Goal: Task Accomplishment & Management: Manage account settings

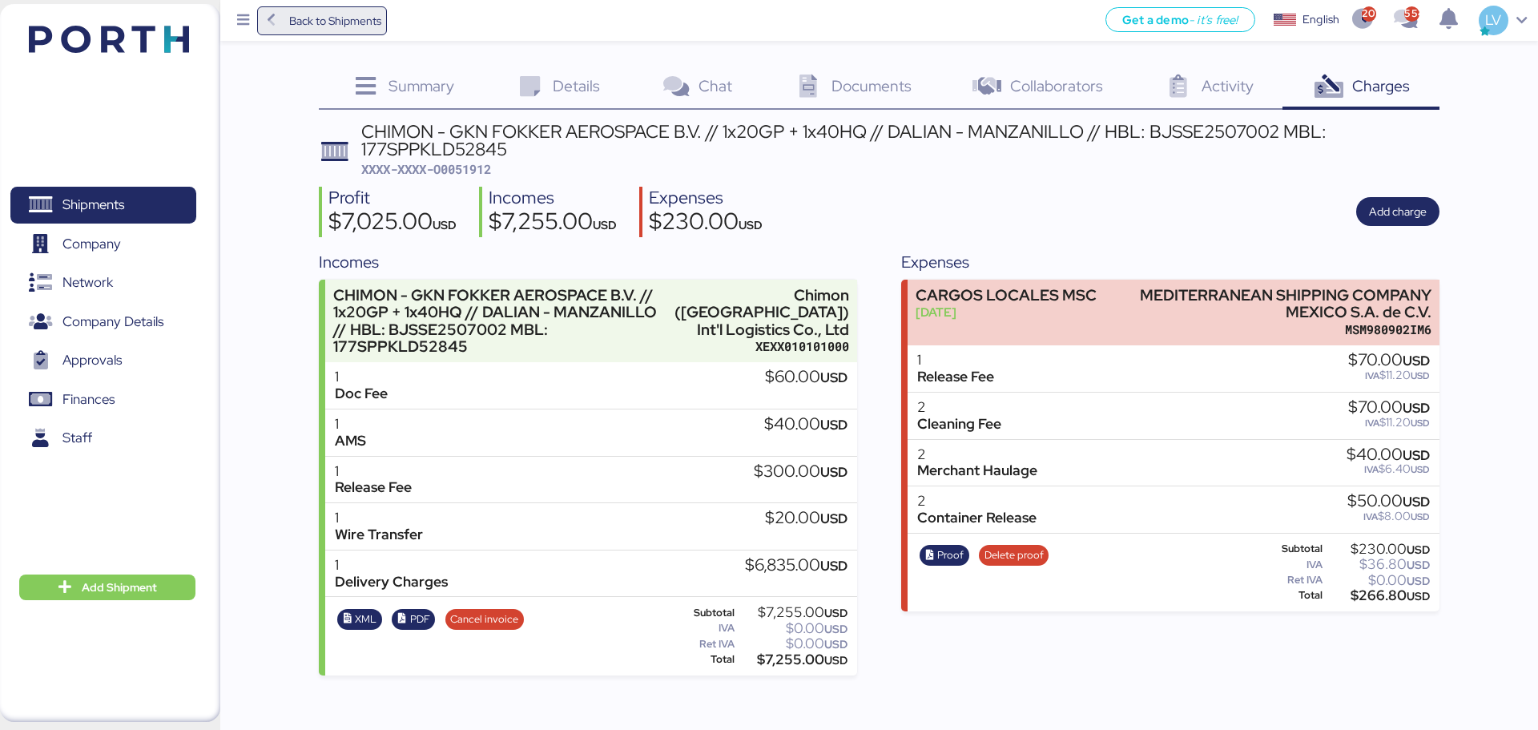
click at [387, 29] on span "Back to Shipments" at bounding box center [322, 20] width 131 height 29
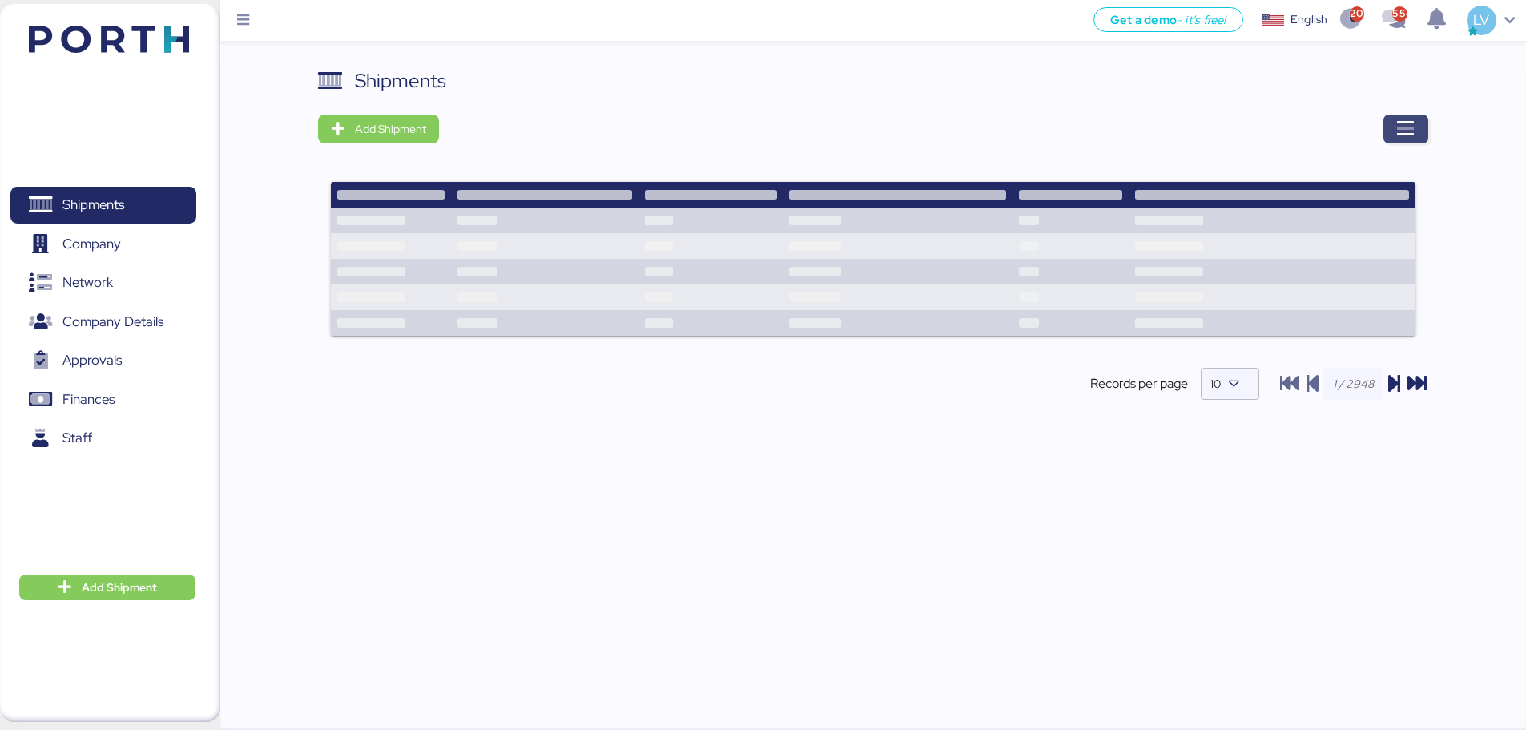
click at [1416, 119] on span "button" at bounding box center [1405, 129] width 45 height 29
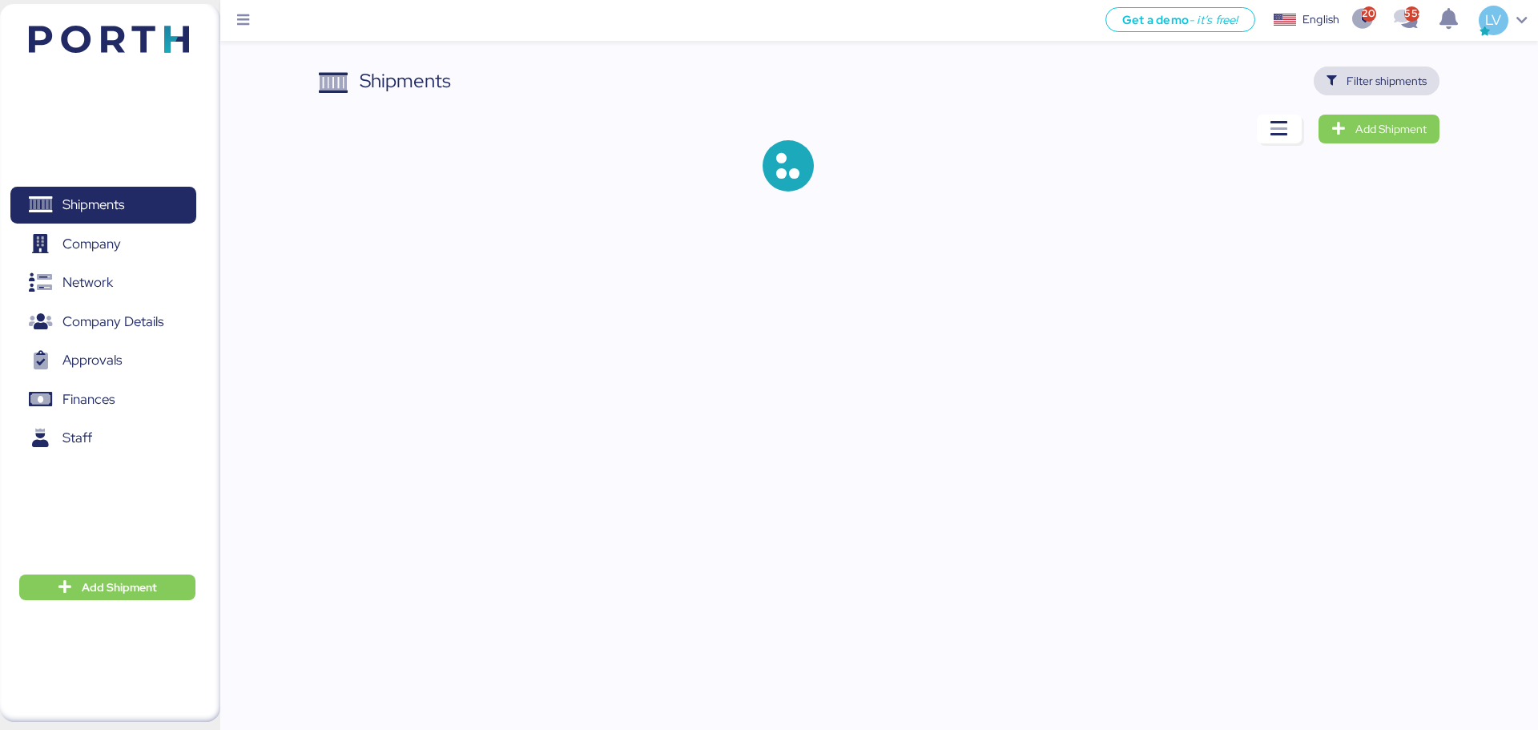
click at [1403, 77] on span "Filter shipments" at bounding box center [1387, 80] width 80 height 19
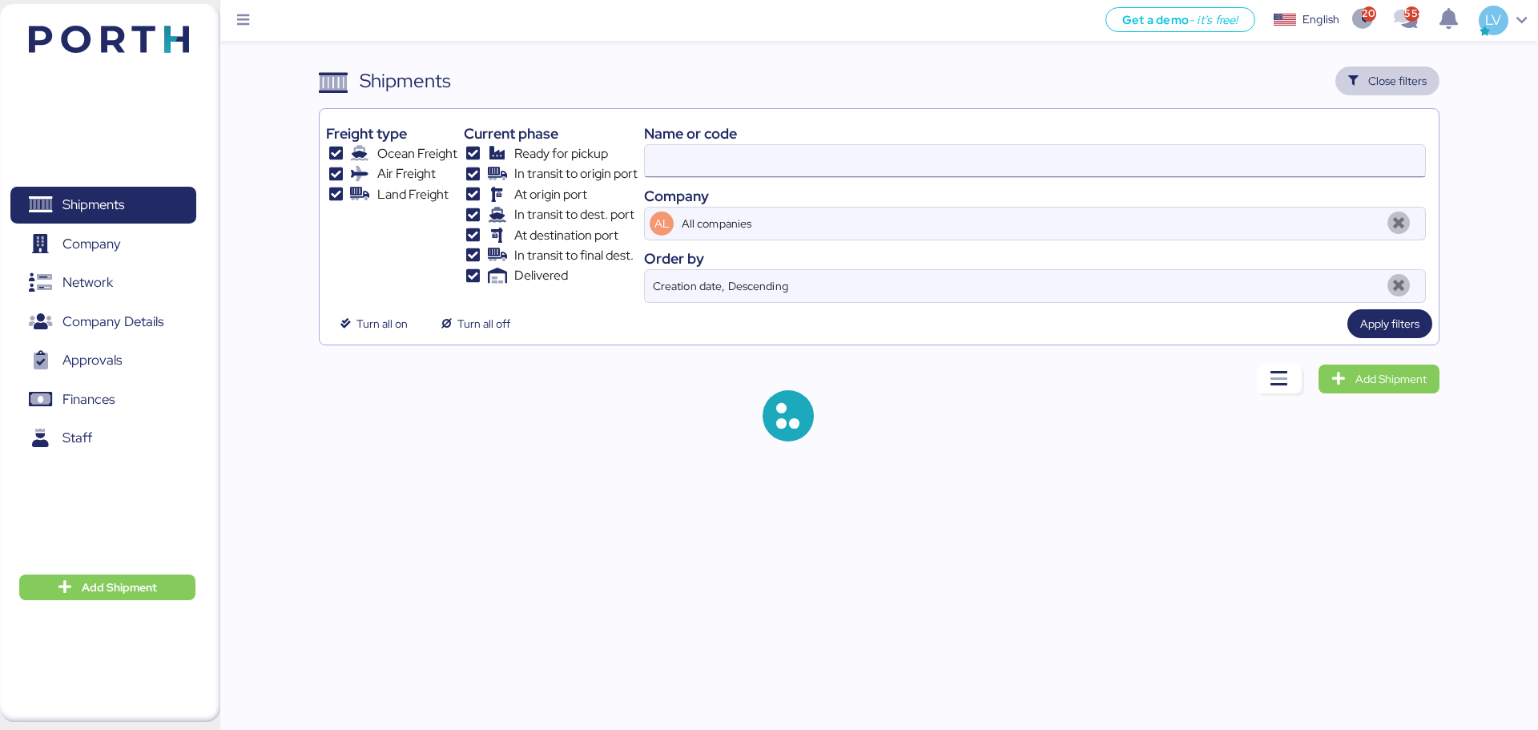
click at [1268, 171] on input at bounding box center [1035, 161] width 780 height 32
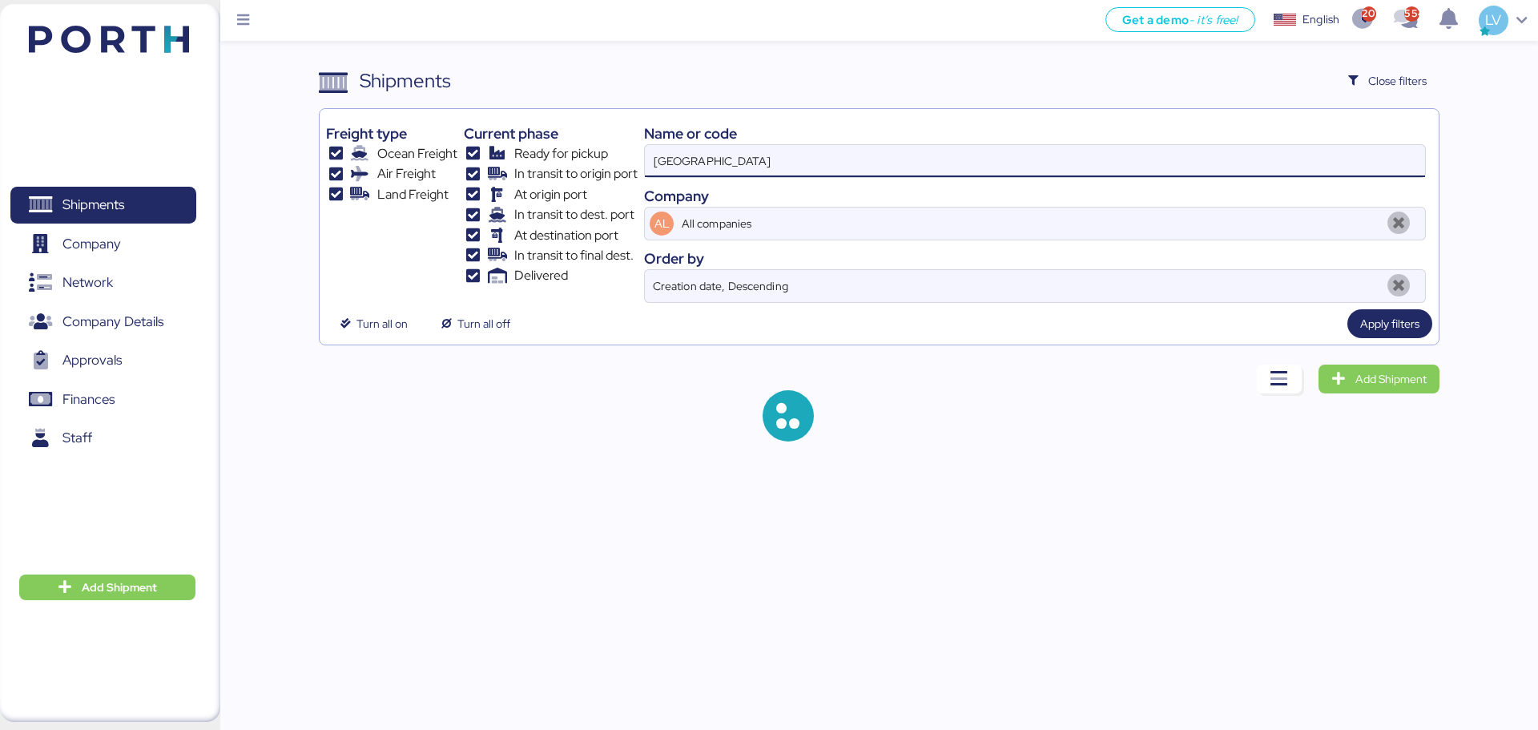
type input "[GEOGRAPHIC_DATA]"
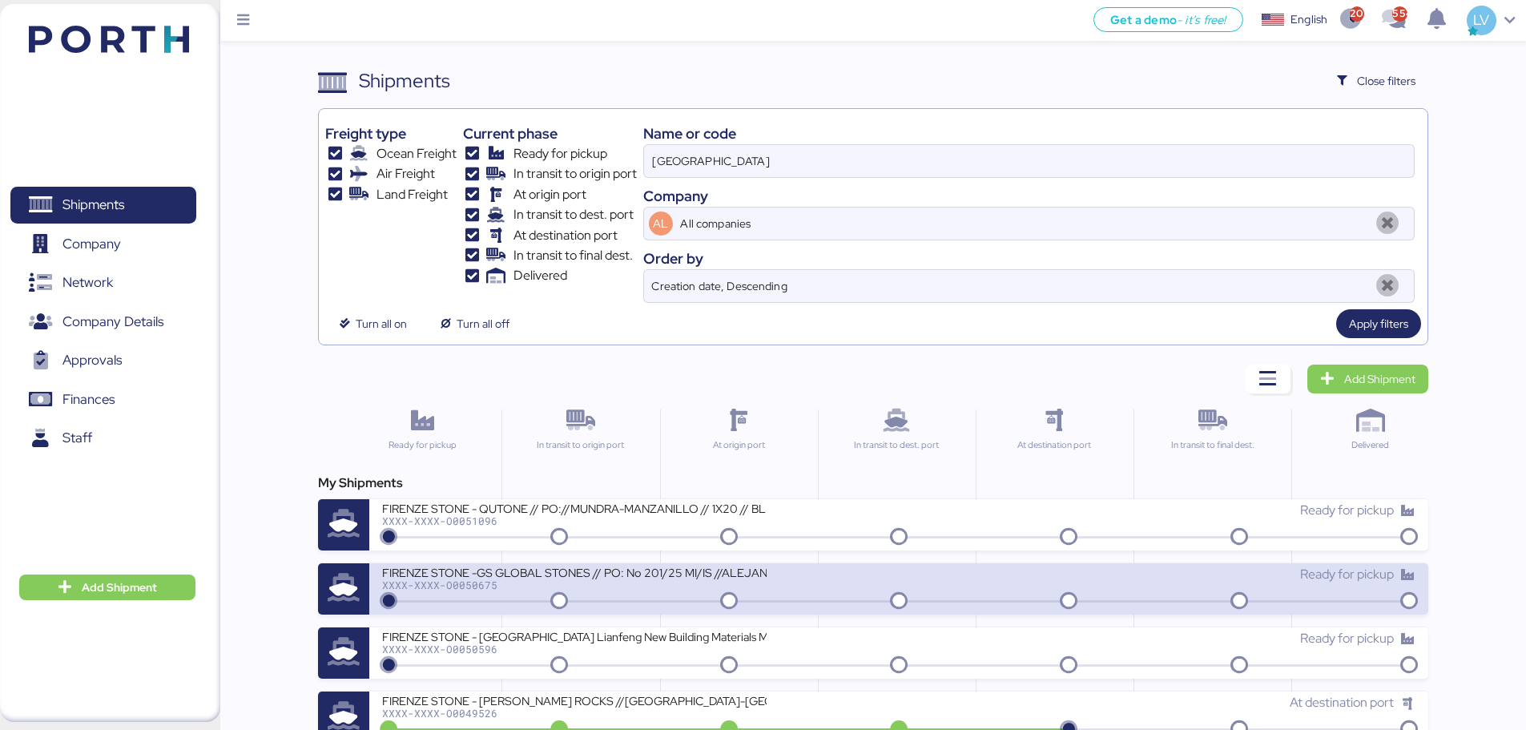
click at [806, 582] on div "FIRENZE STONE -GS GLOBAL STONES // PO: No 201/25 MI/IS //ALEJANDRIA-ALTAMIRA //…" at bounding box center [640, 582] width 517 height 34
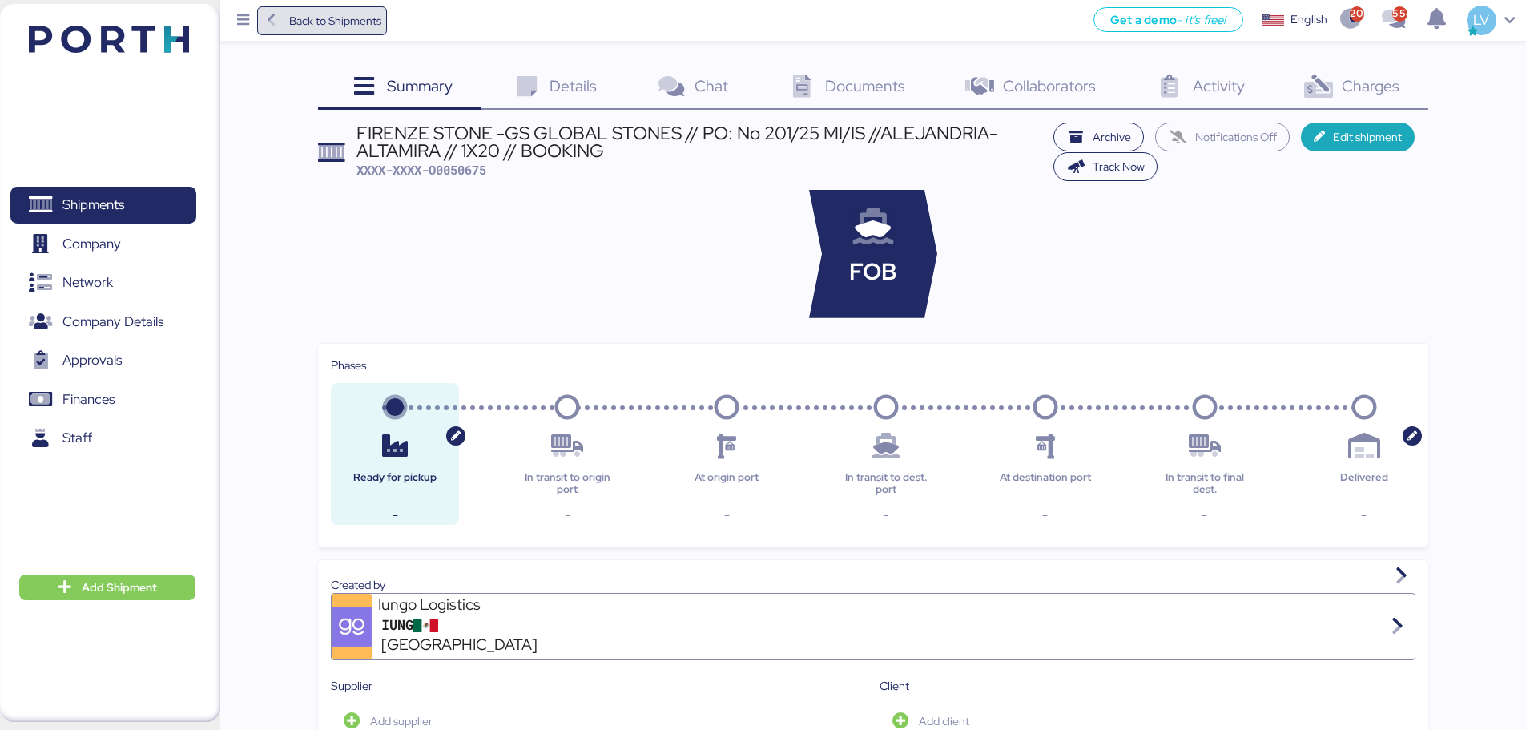
click at [338, 25] on span "Back to Shipments" at bounding box center [335, 20] width 92 height 19
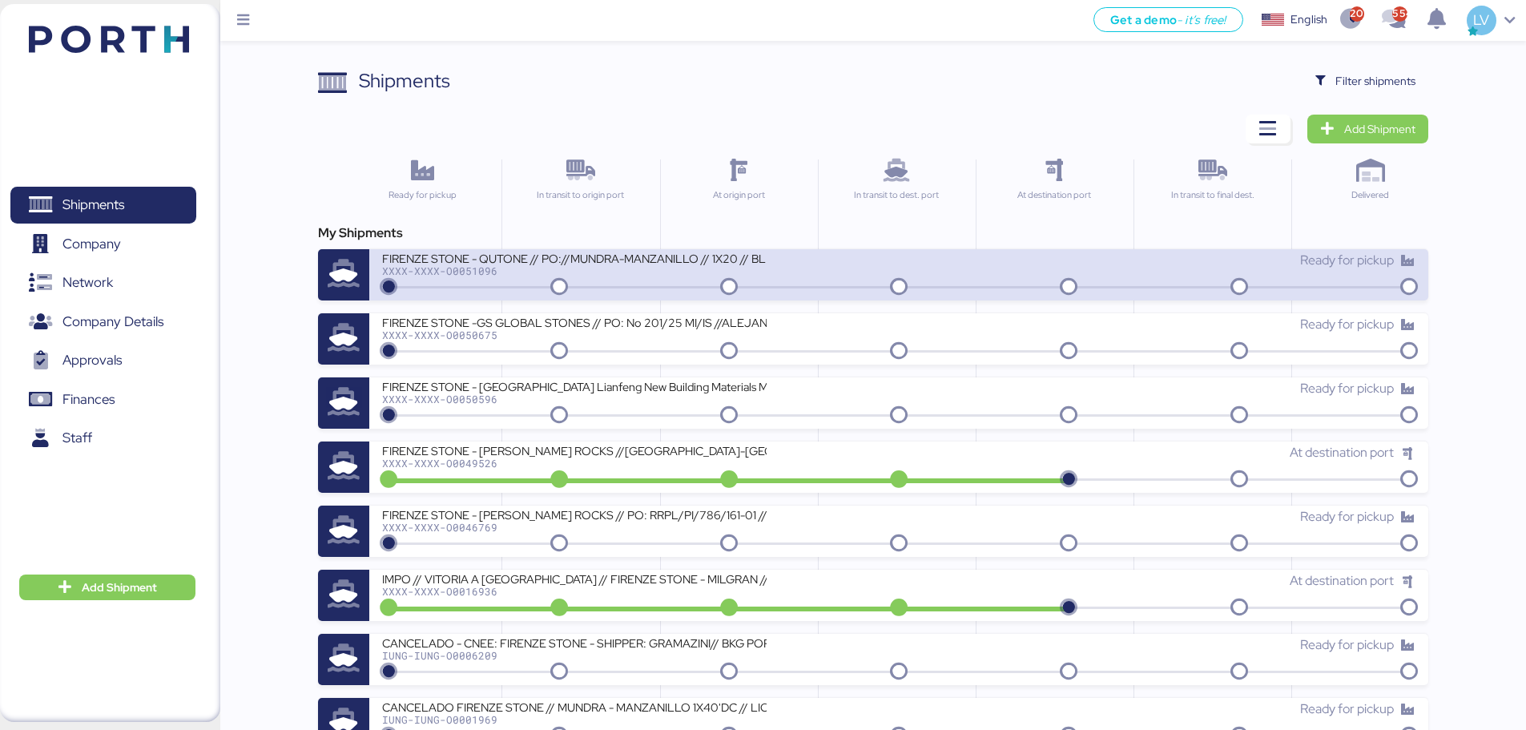
click at [504, 296] on div "FIRENZE STONE - QUTONE // PO://MUNDRA-MANZANILLO // 1X20 // BL: // LYFT XXXX-XX…" at bounding box center [898, 274] width 1059 height 51
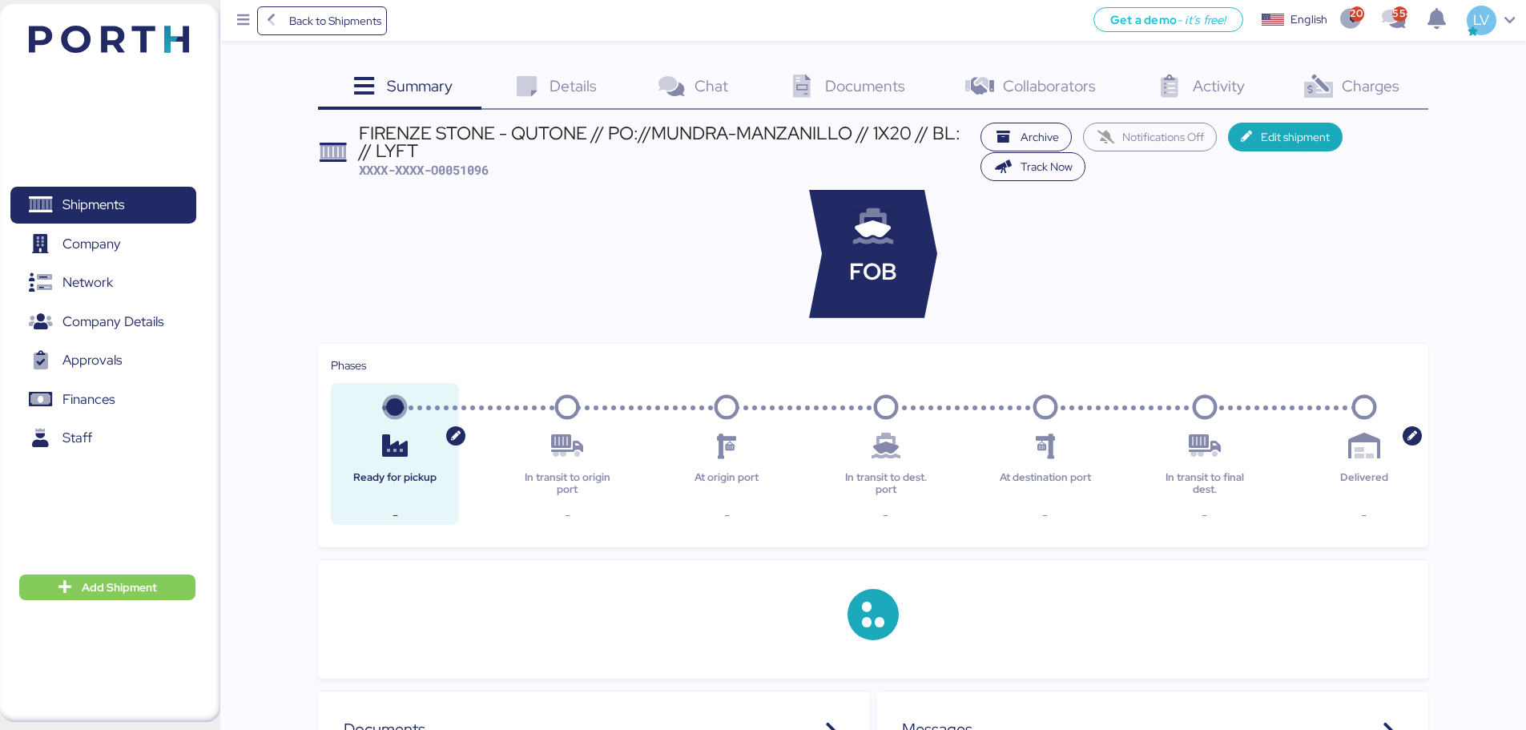
click at [1383, 79] on span "Charges" at bounding box center [1371, 85] width 58 height 21
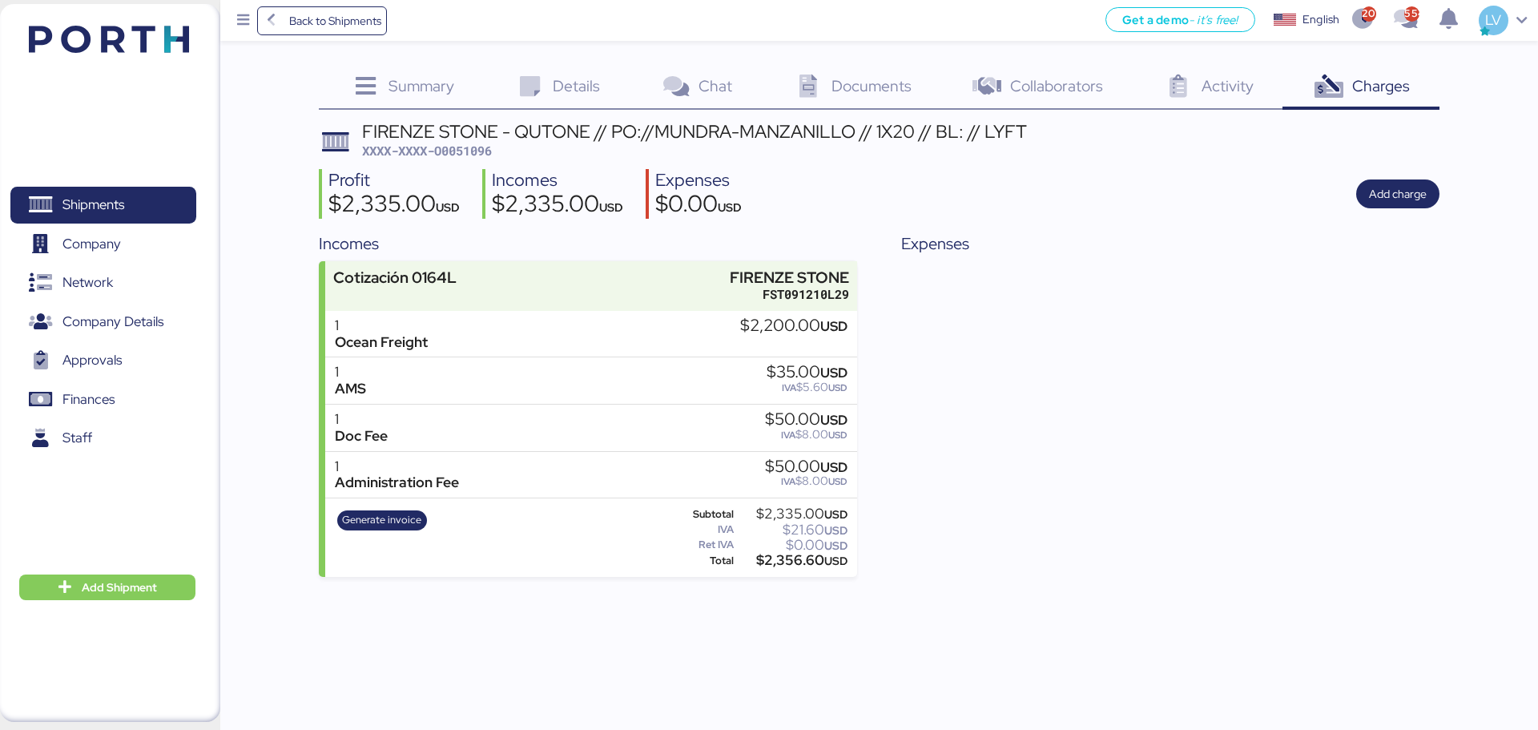
click at [317, 35] on div "Back to Shipments Get a demo - it’s free! Get a demo English Inglés English 207…" at bounding box center [879, 20] width 1318 height 41
click at [317, 21] on span "Back to Shipments" at bounding box center [335, 20] width 92 height 19
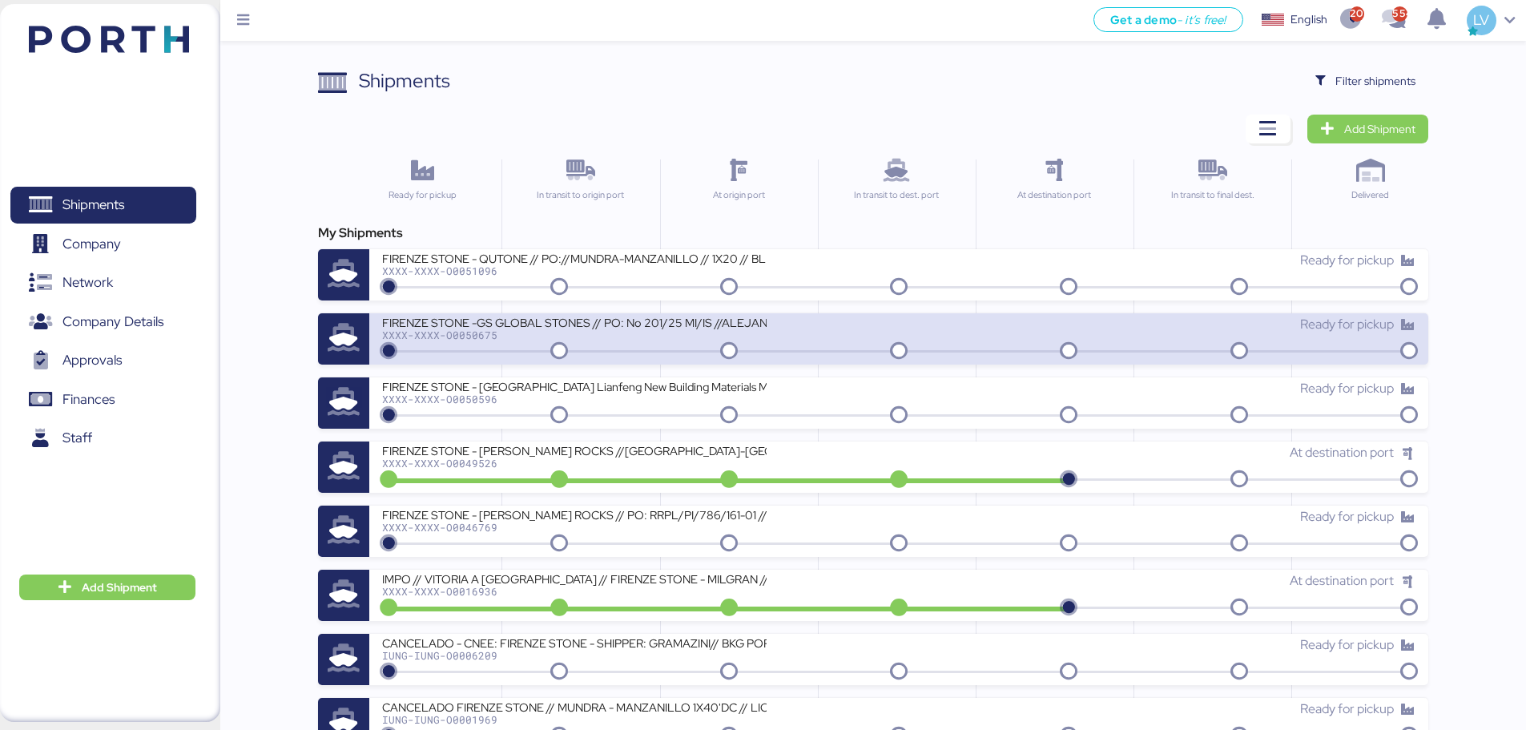
click at [771, 348] on div "FIRENZE STONE -GS GLOBAL STONES // PO: No 201/25 MI/IS //ALEJANDRIA-ALTAMIRA //…" at bounding box center [640, 332] width 517 height 34
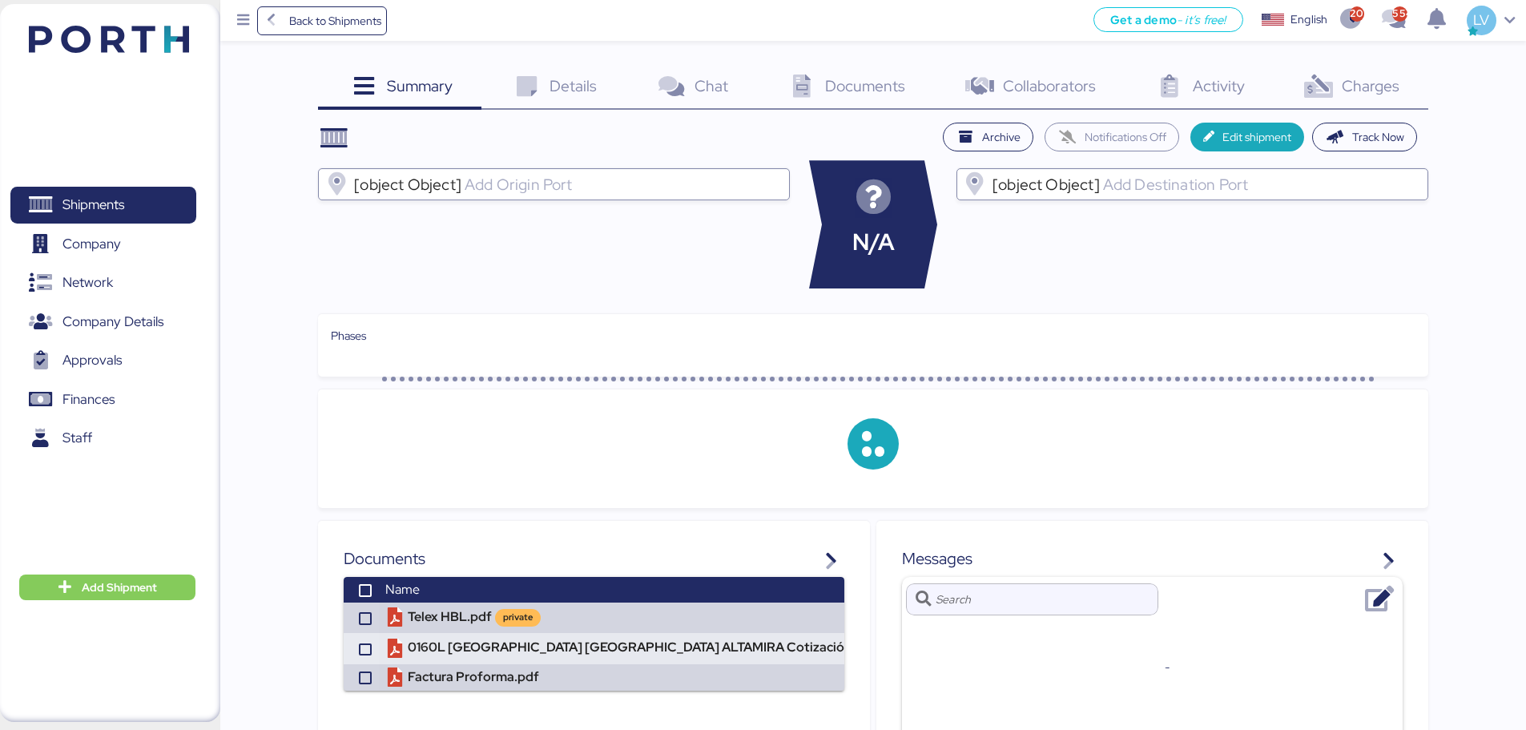
click at [1400, 98] on div "Charges 0" at bounding box center [1350, 87] width 155 height 43
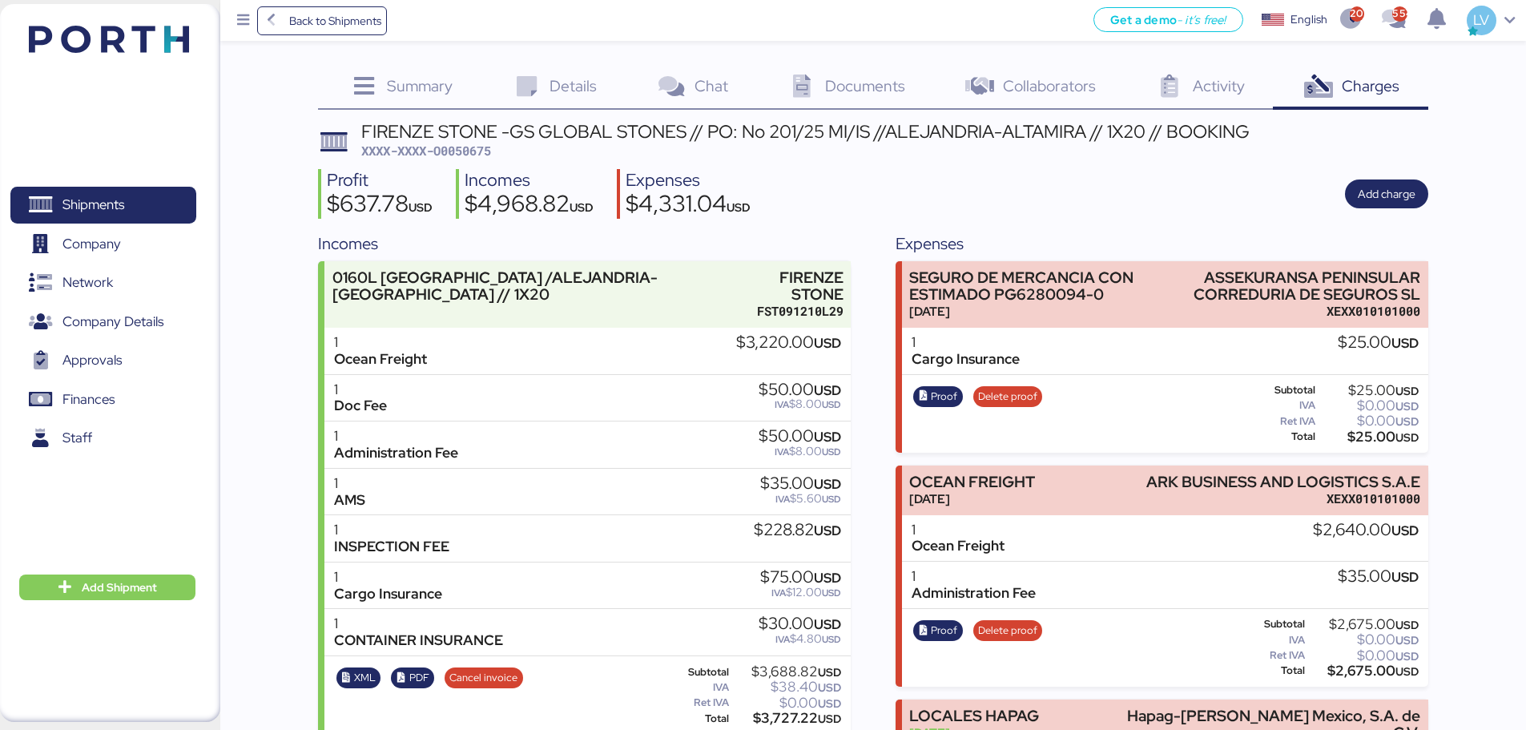
click at [1386, 211] on div "Profit $637.78 USD Incomes $4,968.82 USD Expenses $4,331.04 USD Add charge" at bounding box center [873, 194] width 1110 height 50
click at [1386, 191] on span "Add charge" at bounding box center [1387, 193] width 58 height 19
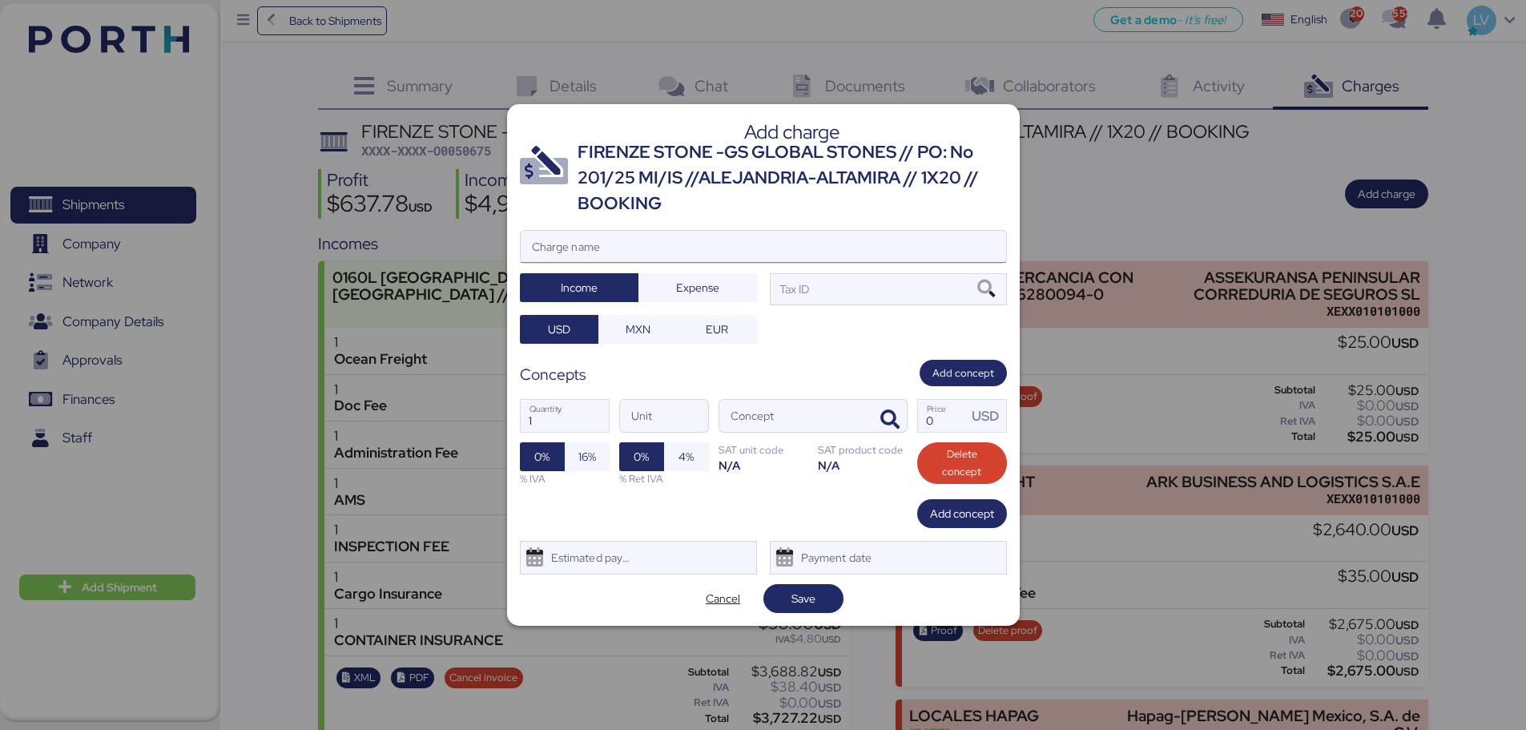
click at [825, 239] on input "Charge name" at bounding box center [763, 247] width 485 height 32
type input "s"
type input "d"
click at [775, 255] on input "DEMORAS DEL 16 [PERSON_NAME]" at bounding box center [763, 247] width 485 height 32
type input "DEMORAS DEL 16 [PERSON_NAME] AL 20 [PERSON_NAME]"
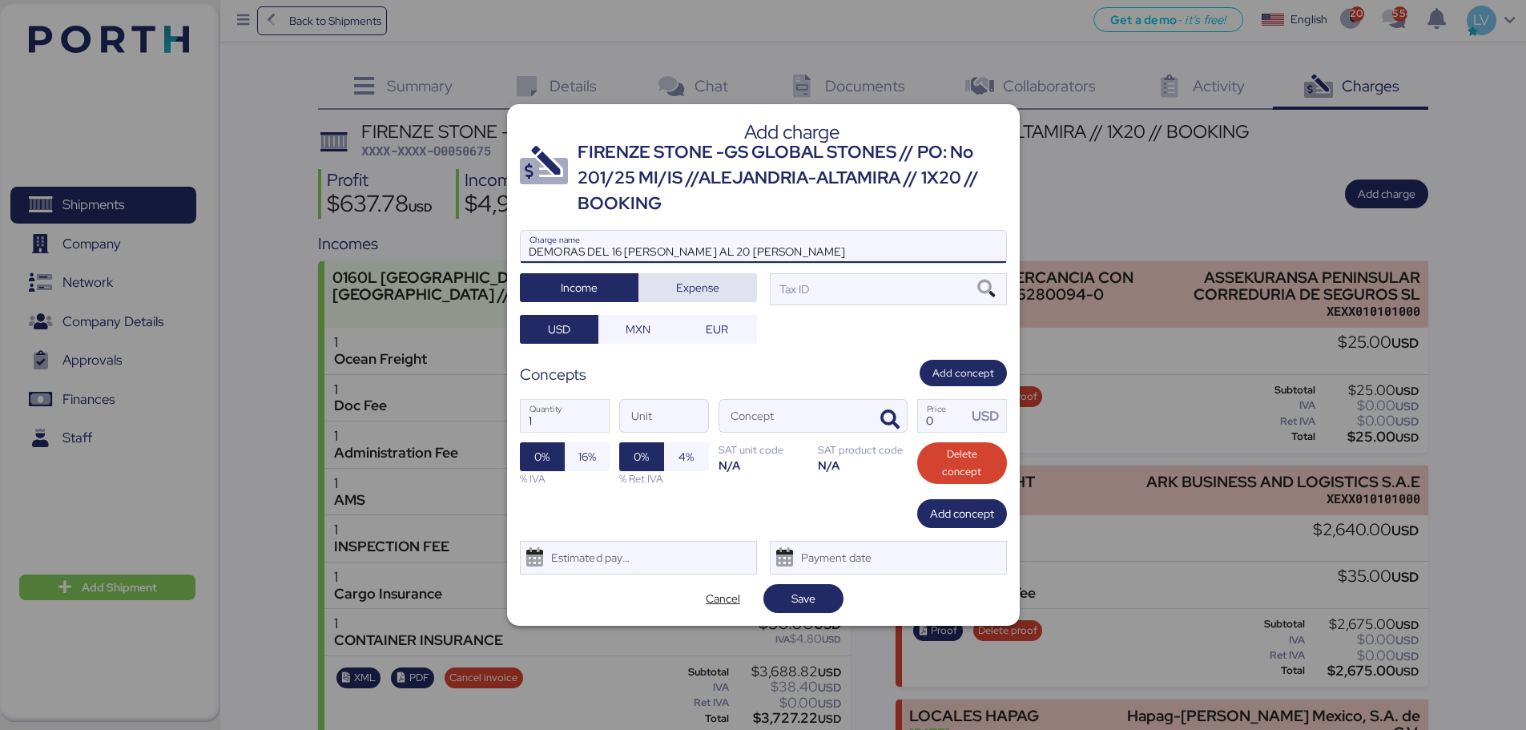
click at [731, 288] on span "Expense" at bounding box center [697, 287] width 93 height 22
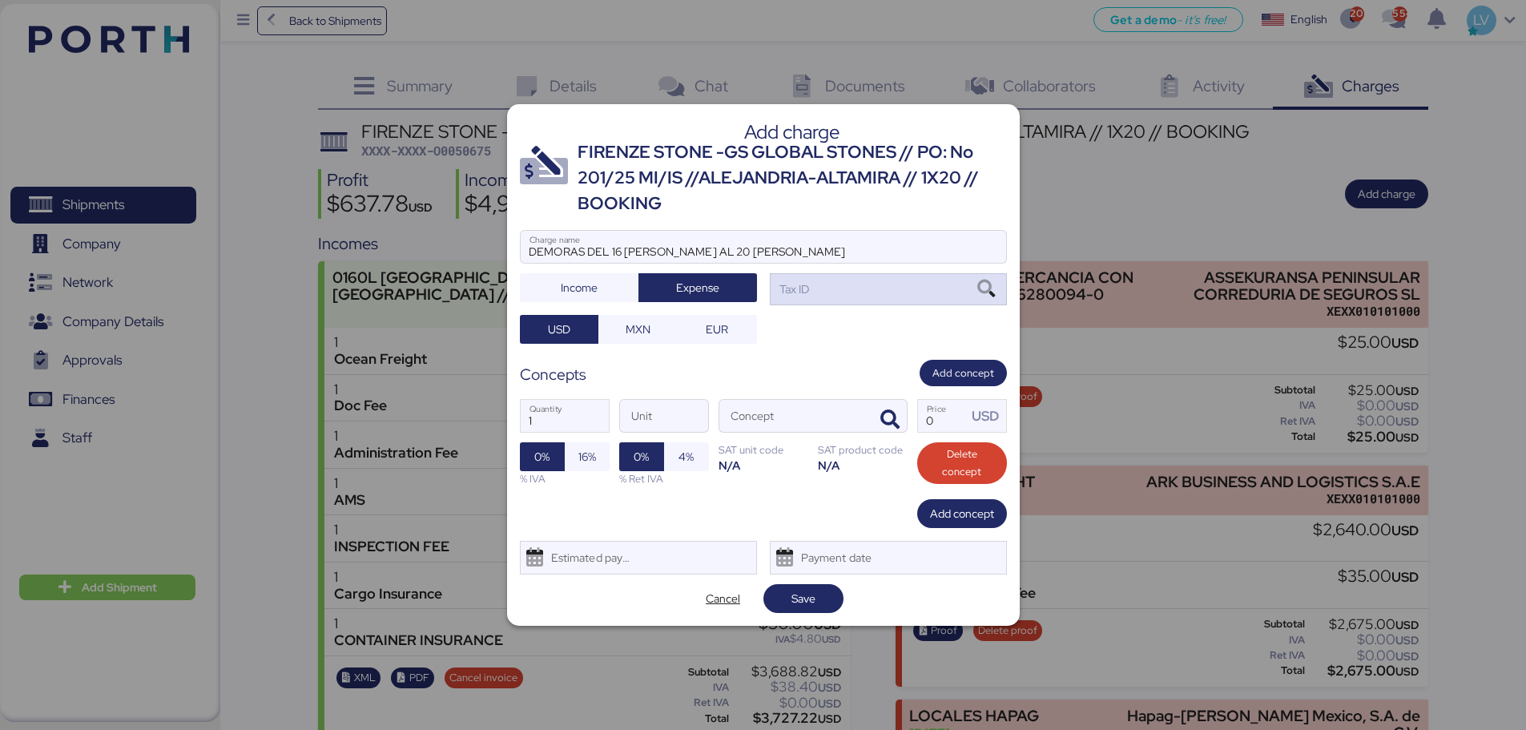
click at [940, 280] on div "Tax ID" at bounding box center [888, 289] width 237 height 32
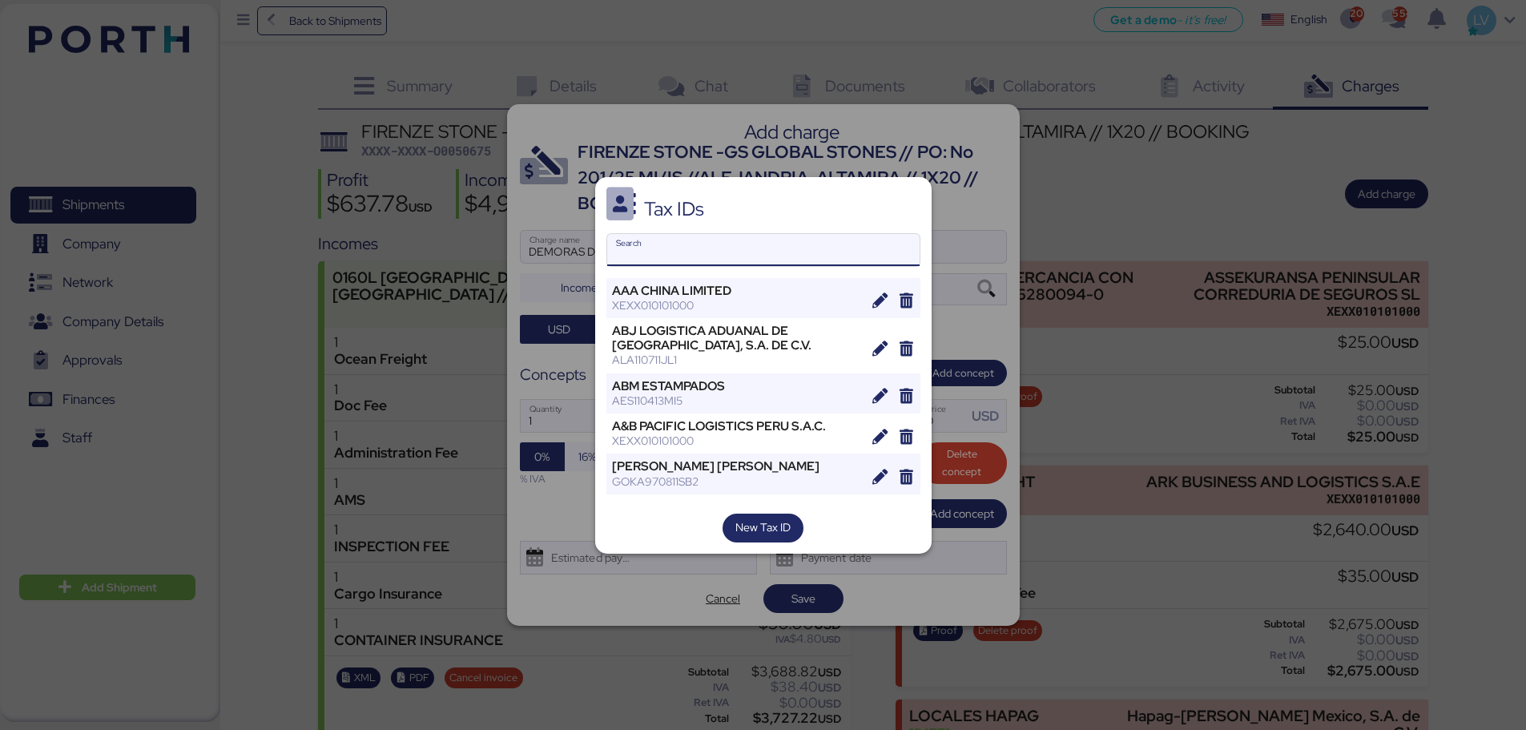
click at [685, 250] on input "Search" at bounding box center [763, 250] width 312 height 32
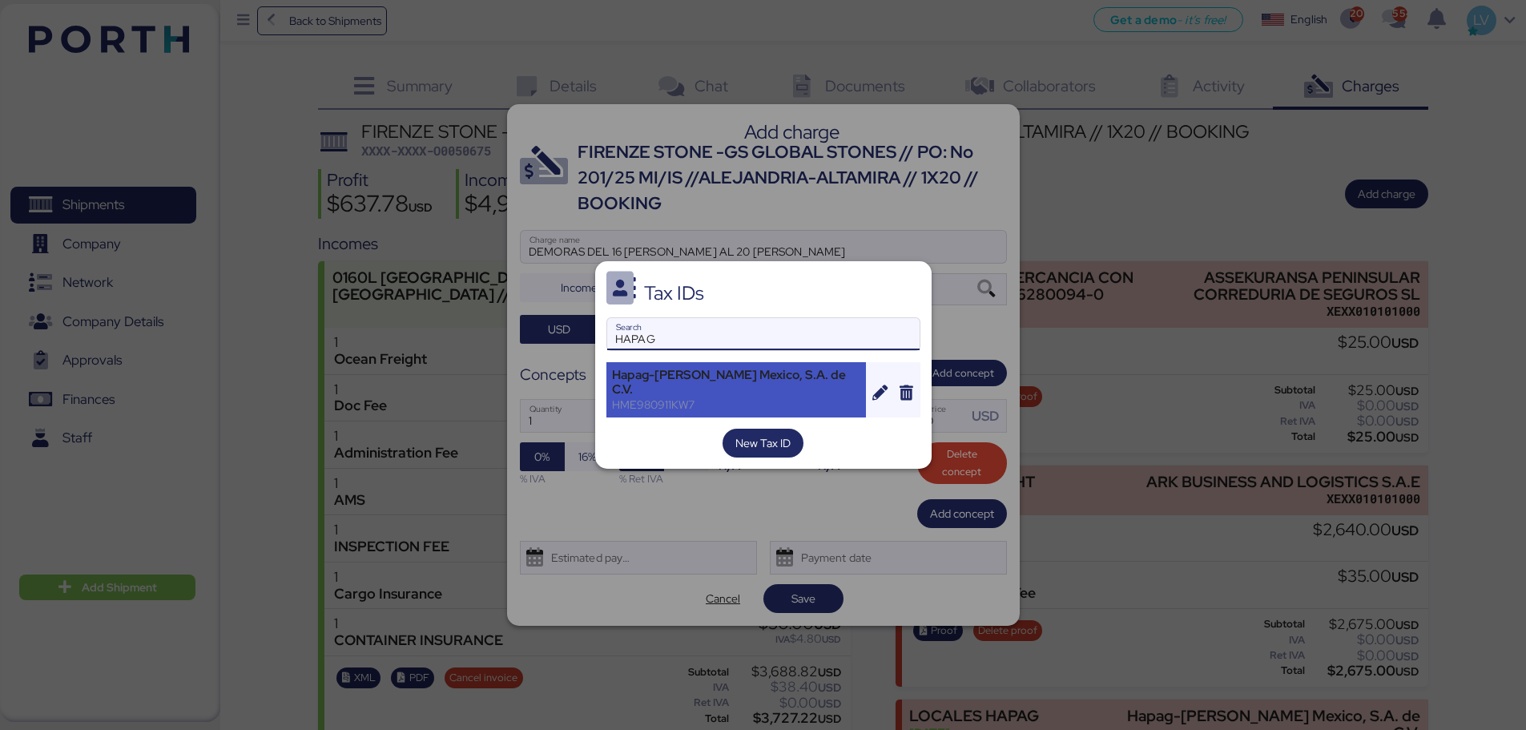
type input "HAPAG"
click at [707, 399] on div "HME980911KW7" at bounding box center [736, 404] width 249 height 14
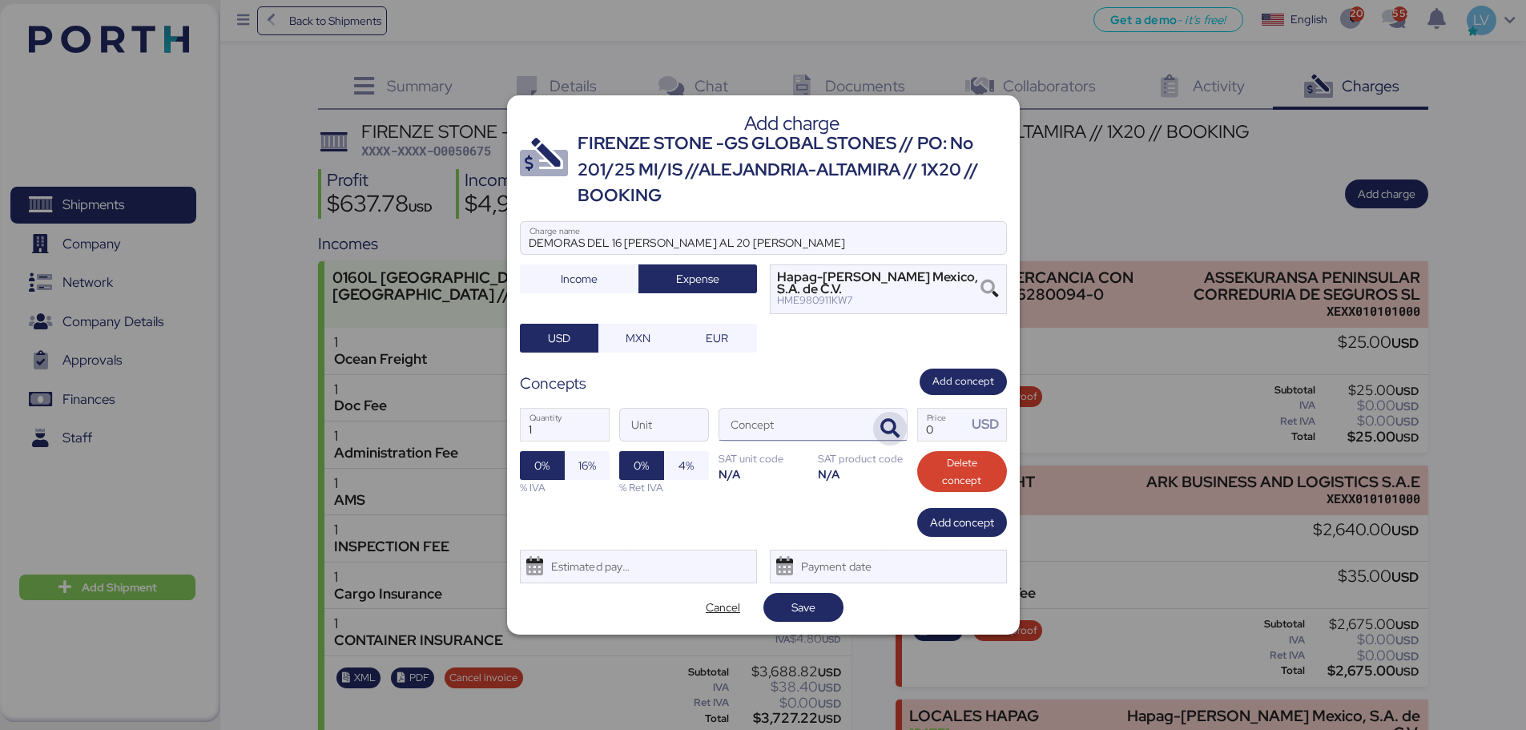
click at [880, 433] on span "button" at bounding box center [890, 429] width 34 height 34
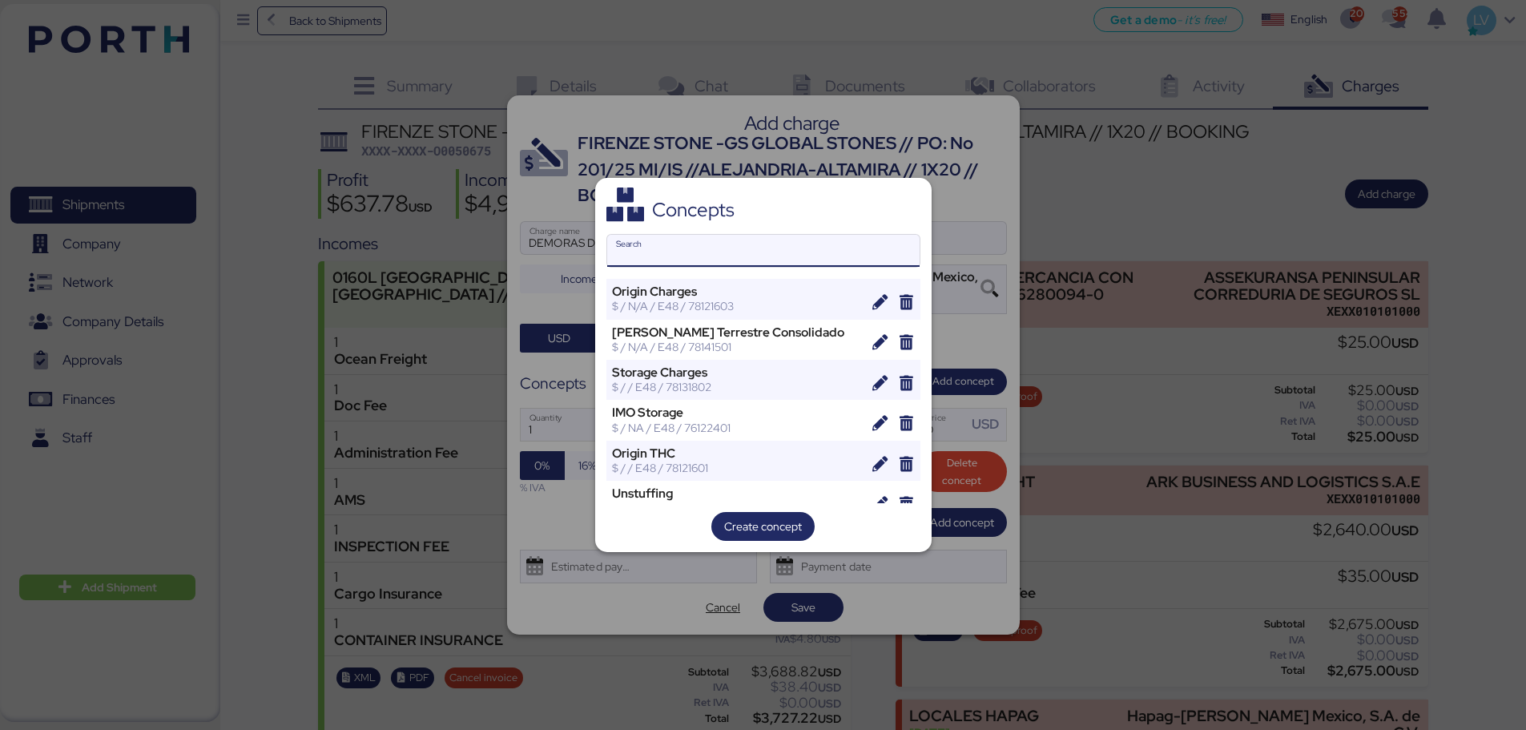
click at [766, 250] on input "Search" at bounding box center [763, 251] width 312 height 32
type input "H"
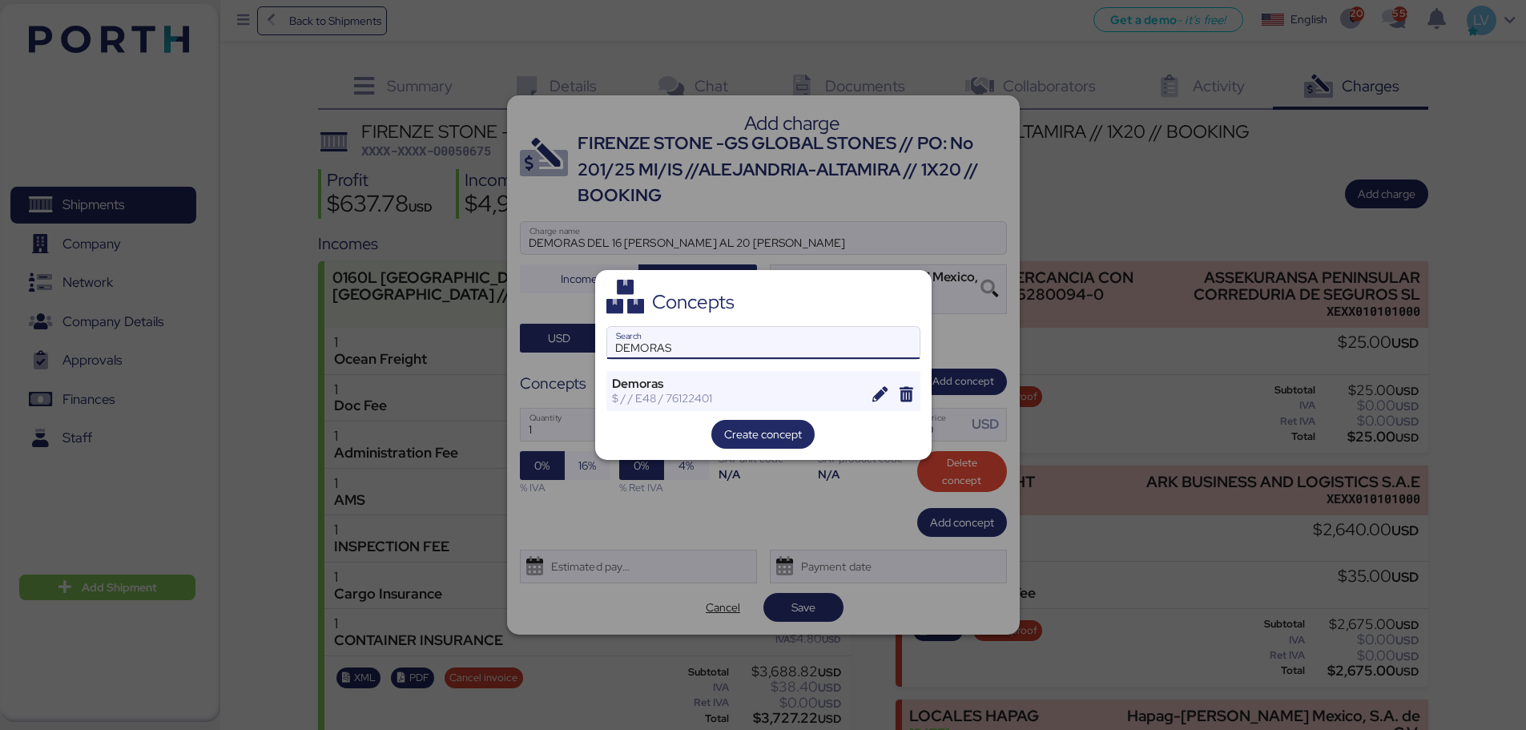
type input "DEMORAS"
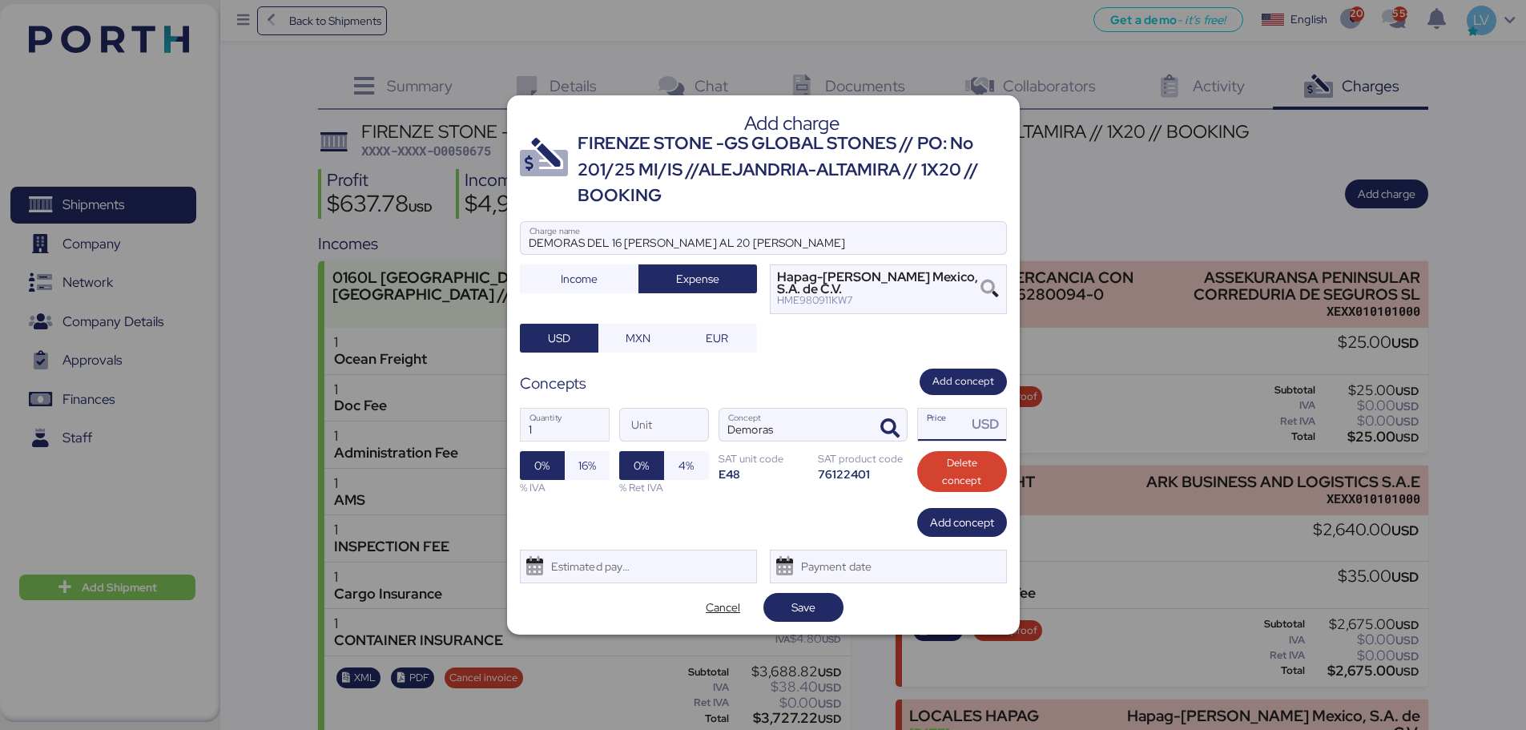
click at [950, 426] on input "Price USD" at bounding box center [943, 425] width 50 height 32
type input "160"
click at [711, 252] on input "DEMORAS DEL 16 [PERSON_NAME] AL 20 [PERSON_NAME]" at bounding box center [763, 238] width 485 height 32
type input "DEMORAS DEL 16 [PERSON_NAME] AL 22 [PERSON_NAME]"
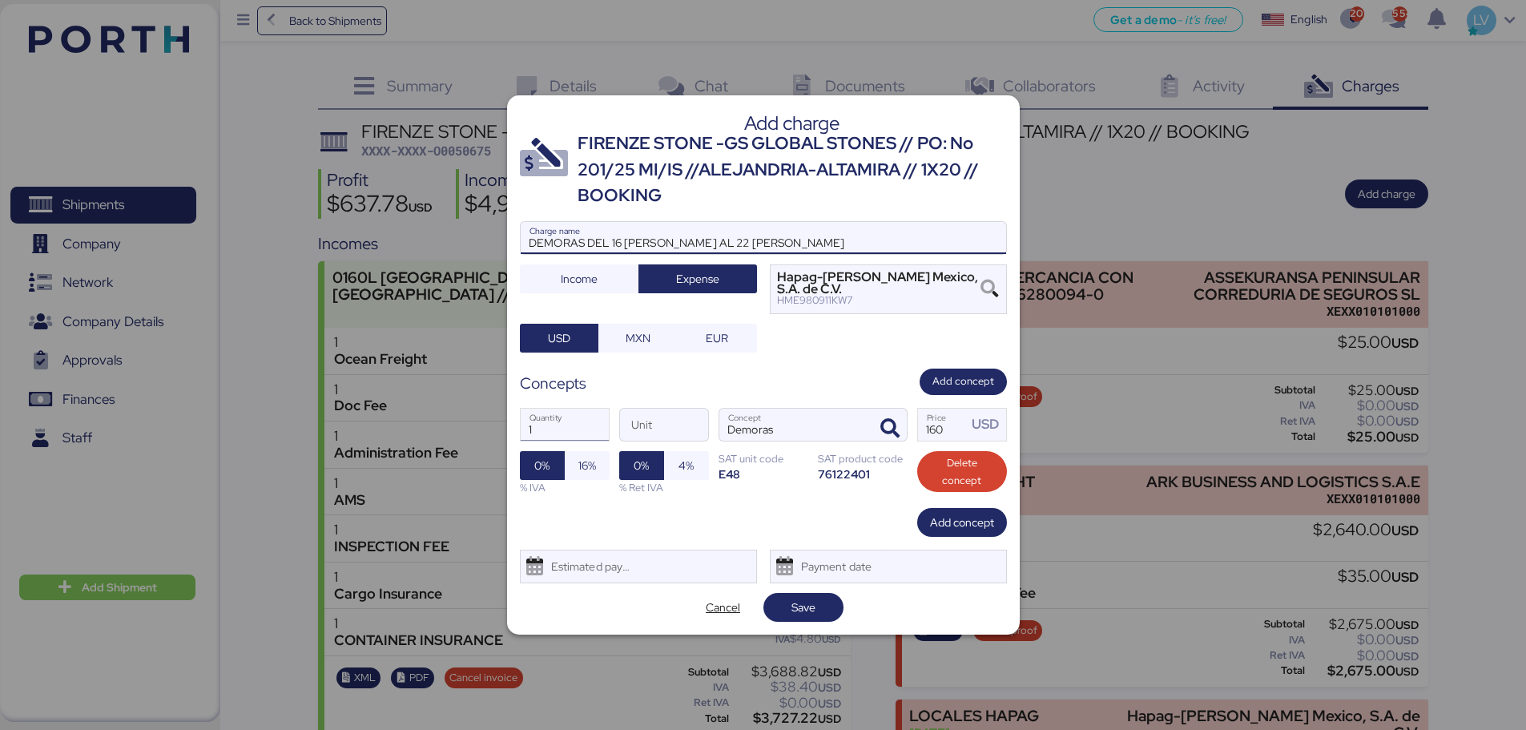
click at [555, 409] on input "1" at bounding box center [565, 425] width 88 height 32
click at [814, 610] on span "Save" at bounding box center [803, 607] width 24 height 19
type input "7"
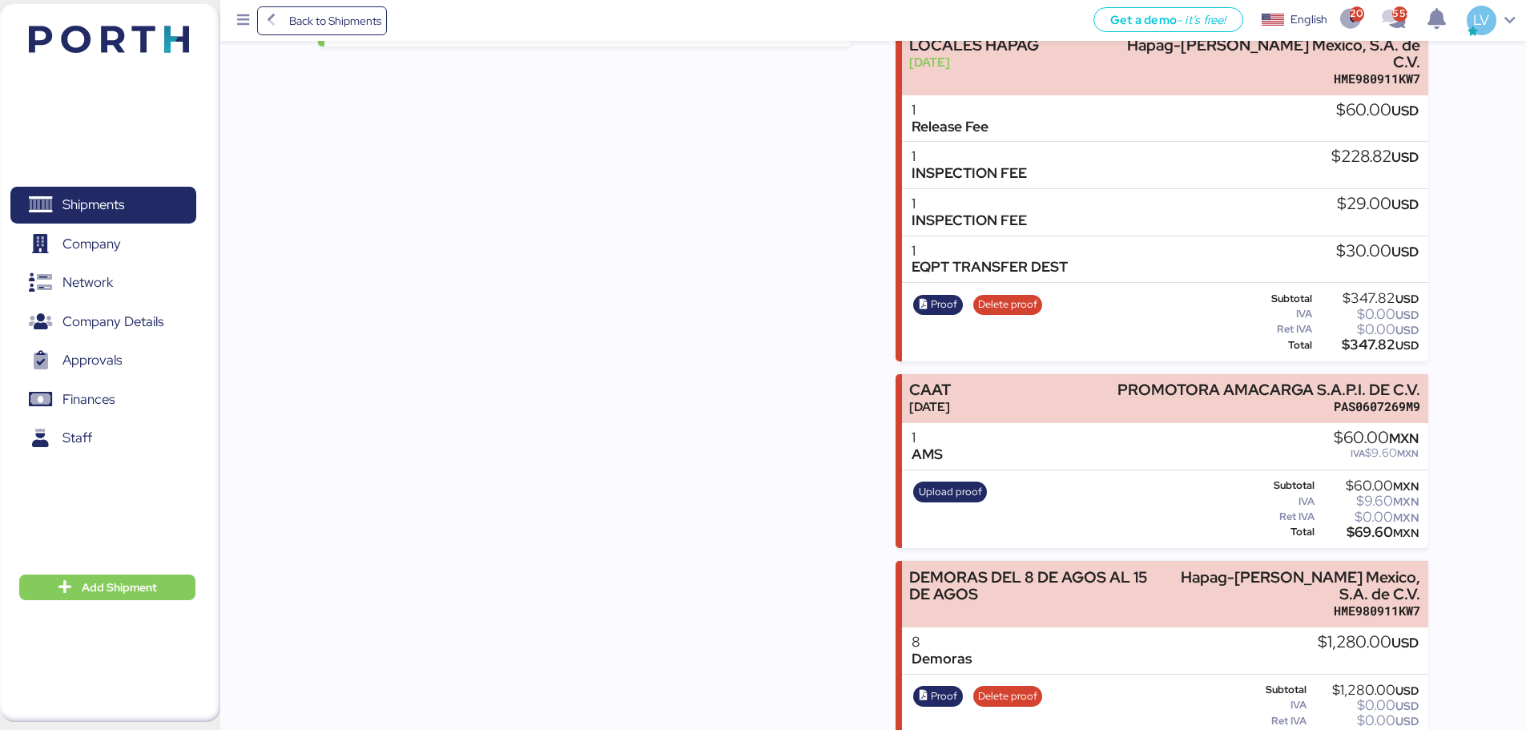
scroll to position [893, 0]
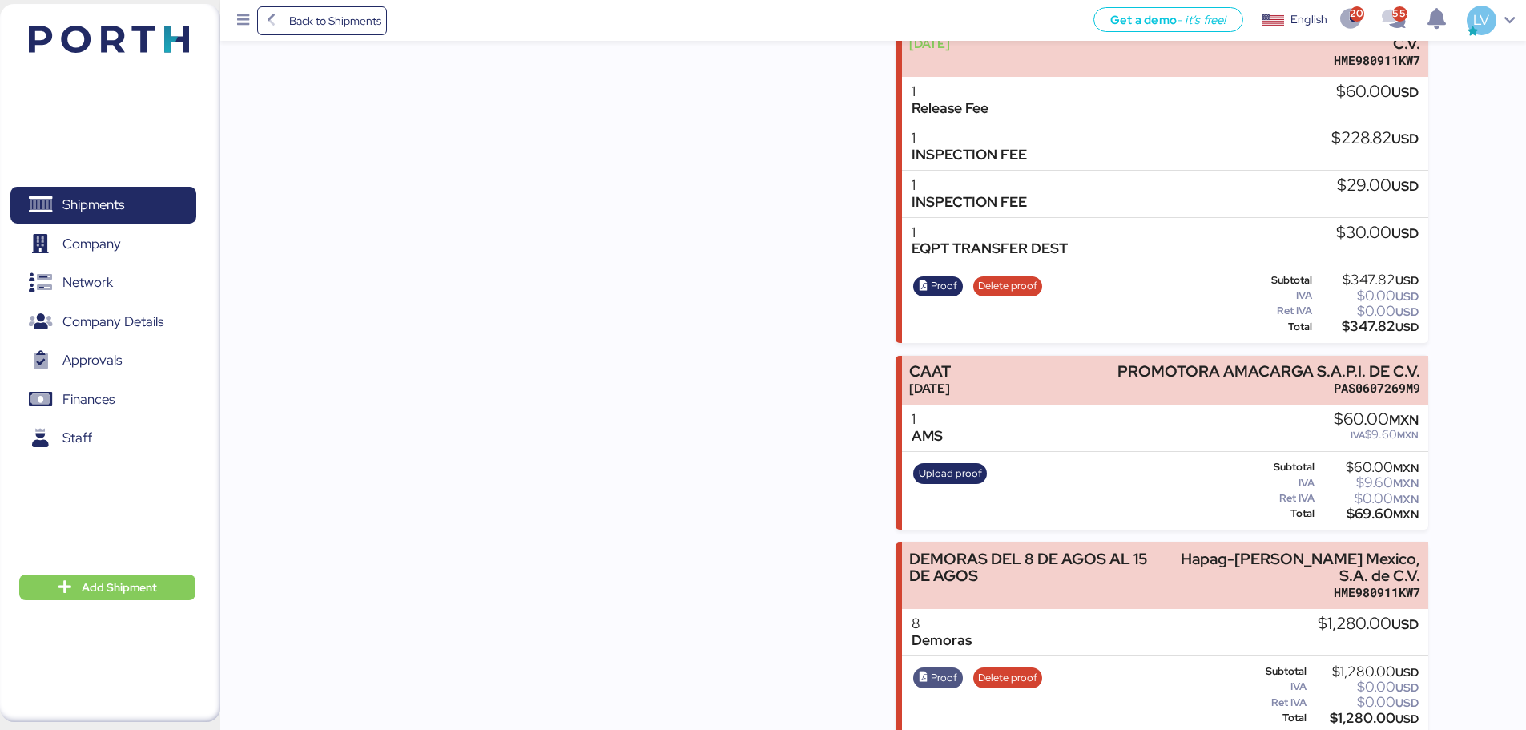
click at [949, 669] on span "Proof" at bounding box center [944, 678] width 26 height 18
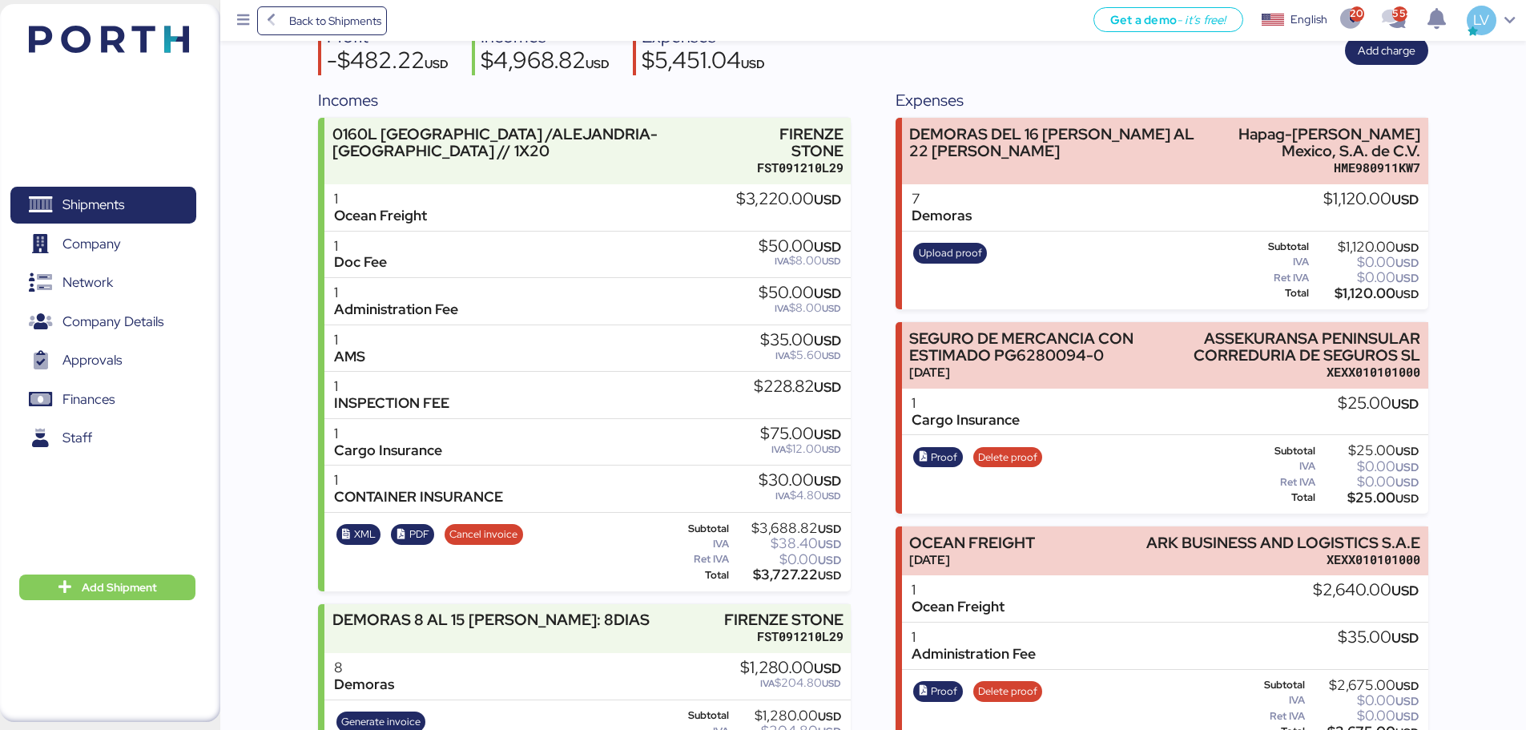
scroll to position [0, 0]
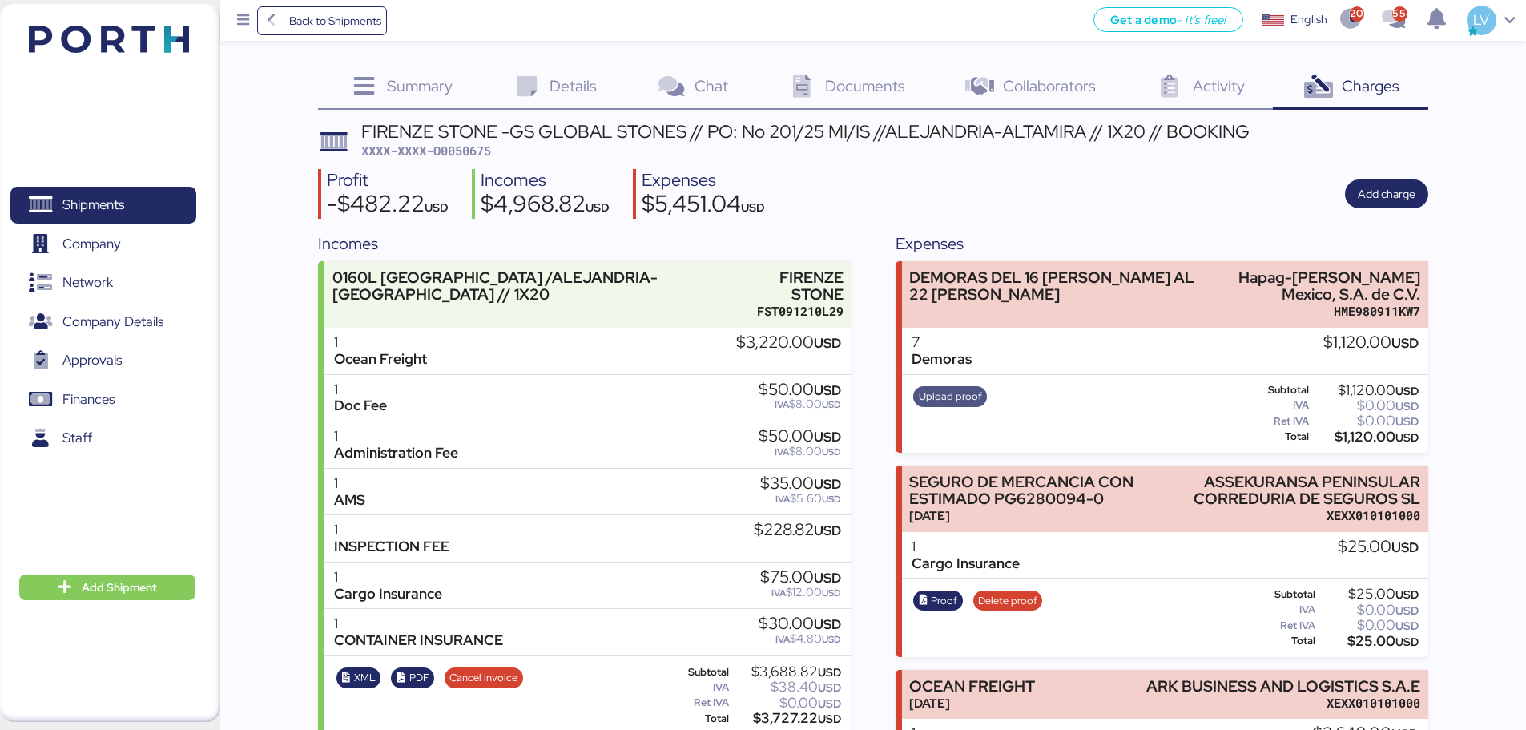
click at [955, 393] on span "Upload proof" at bounding box center [950, 397] width 63 height 18
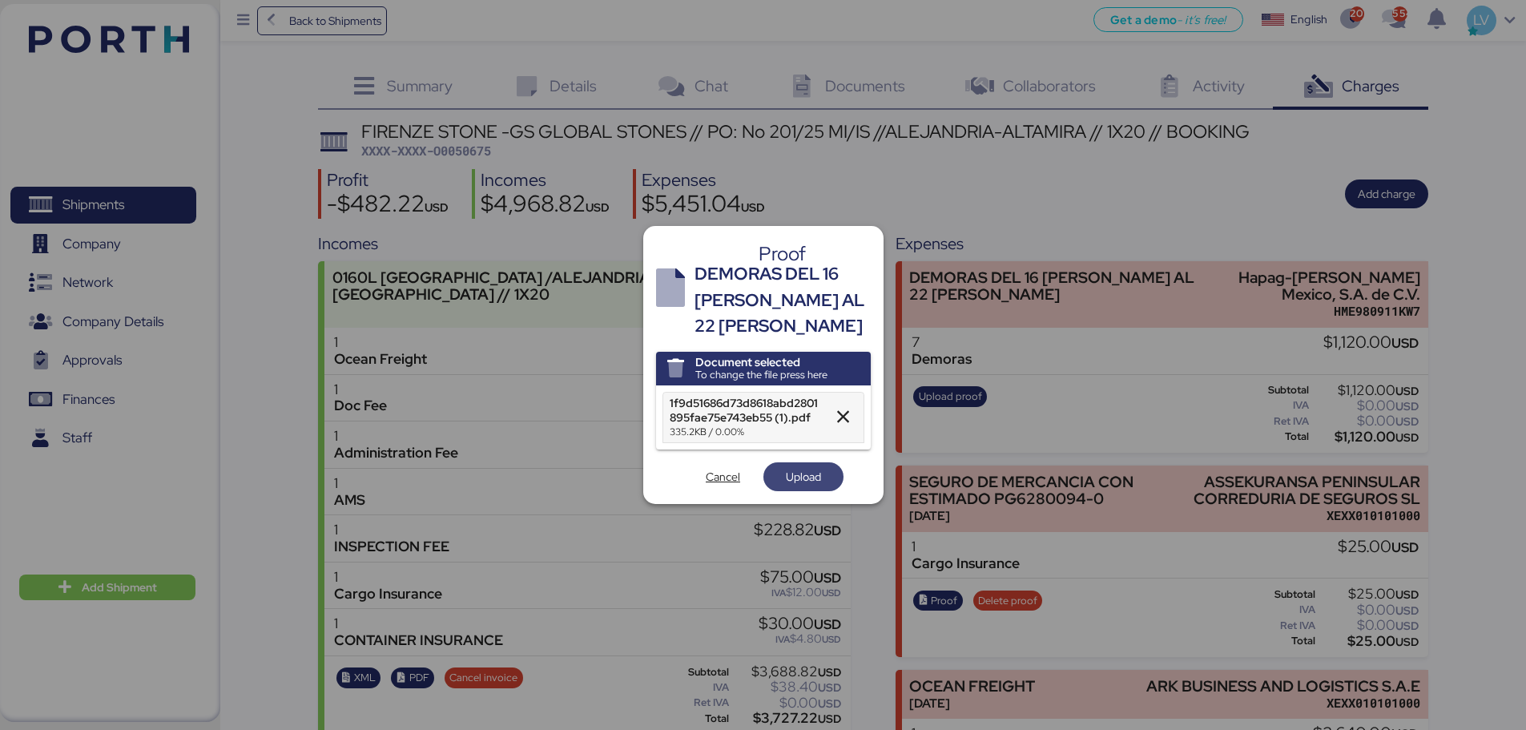
click at [810, 467] on span "Upload" at bounding box center [803, 476] width 35 height 19
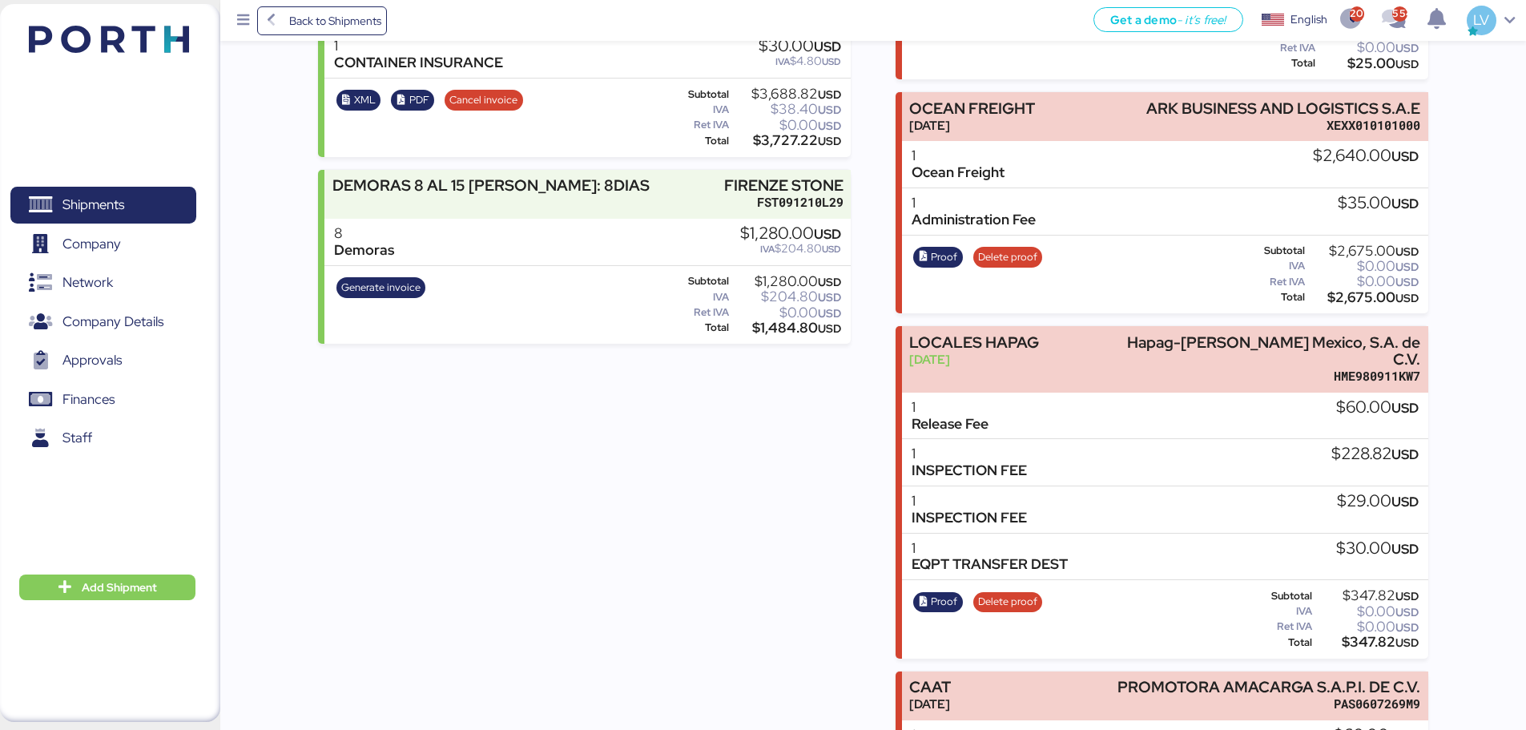
scroll to position [577, 0]
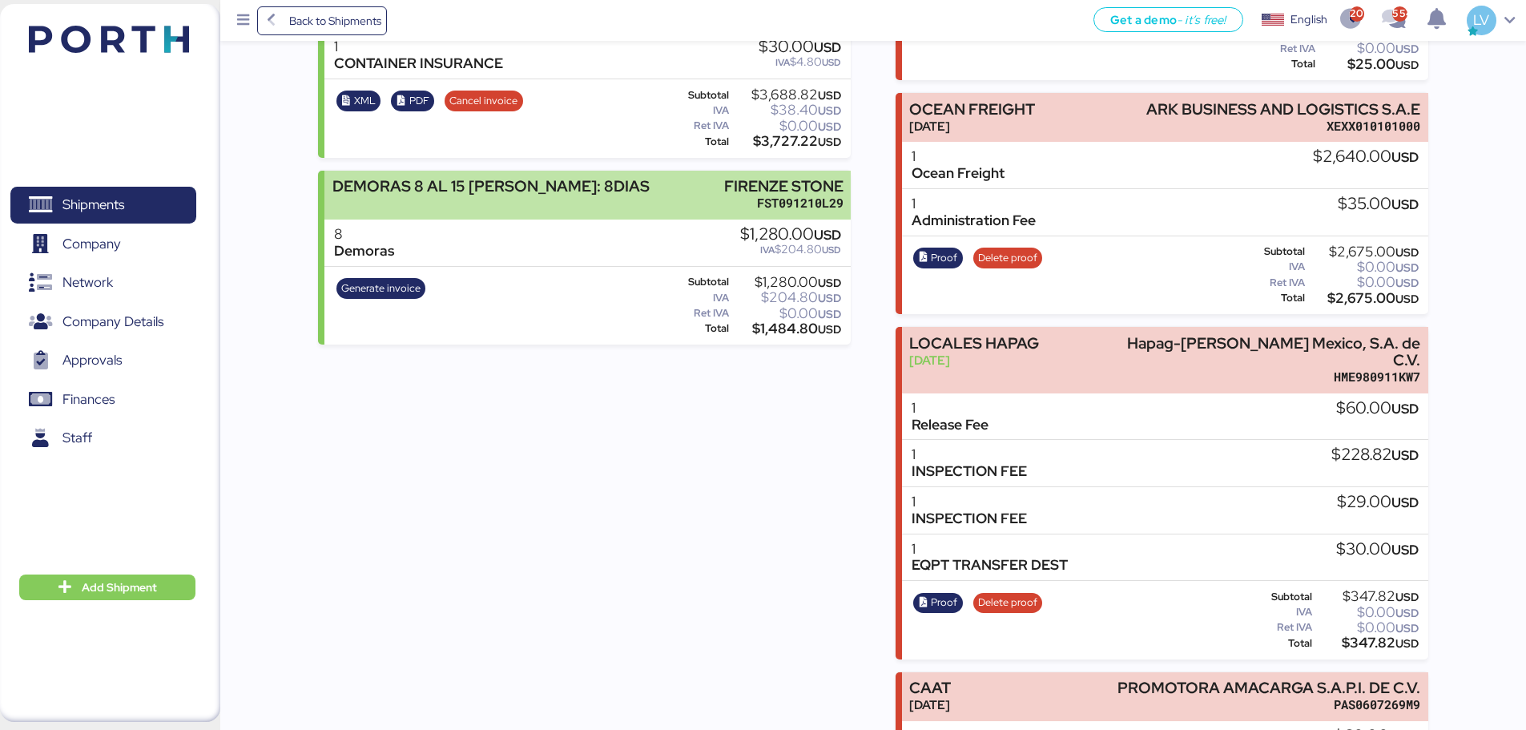
click at [524, 178] on div "DEMORAS 8 AL 15 [PERSON_NAME]: 8DIAS" at bounding box center [490, 186] width 317 height 17
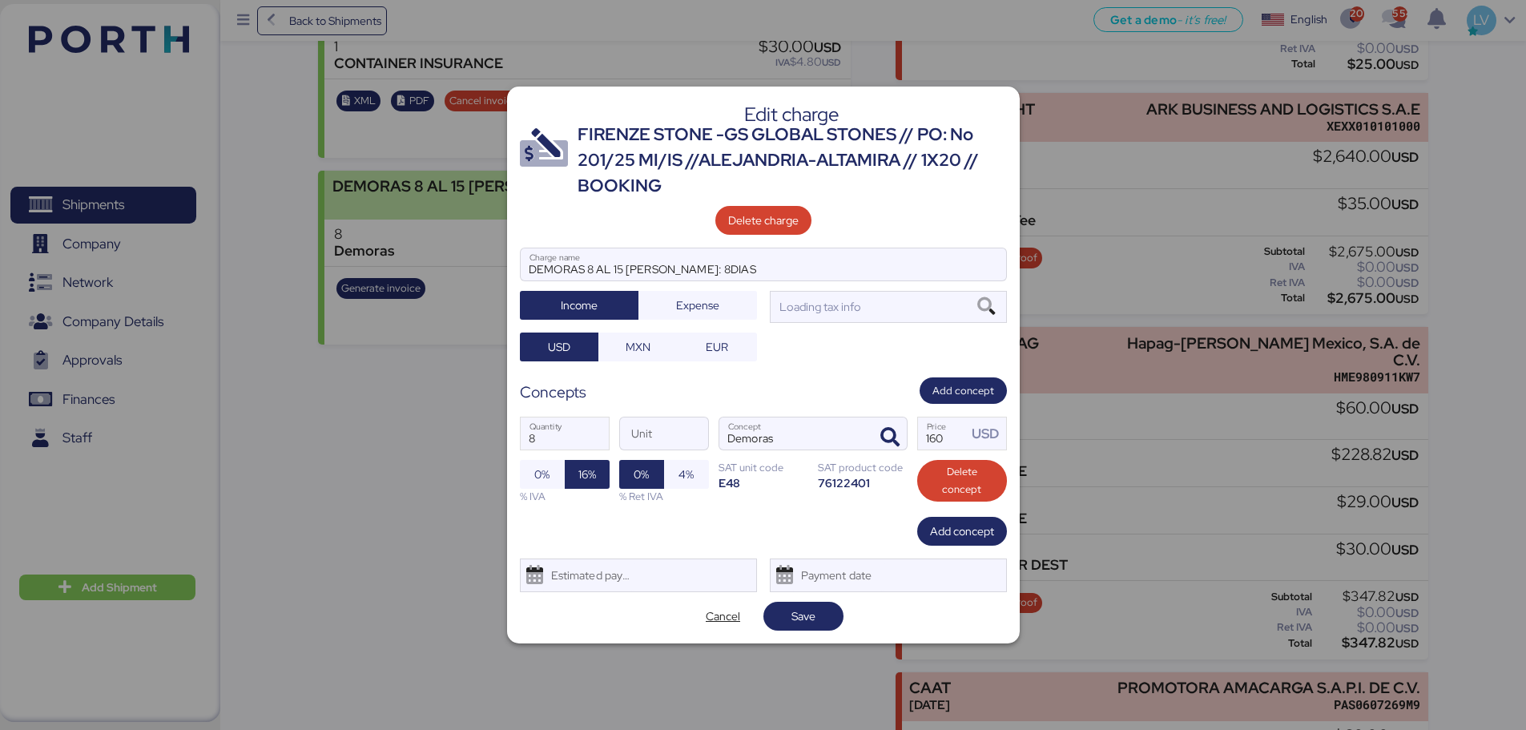
scroll to position [0, 0]
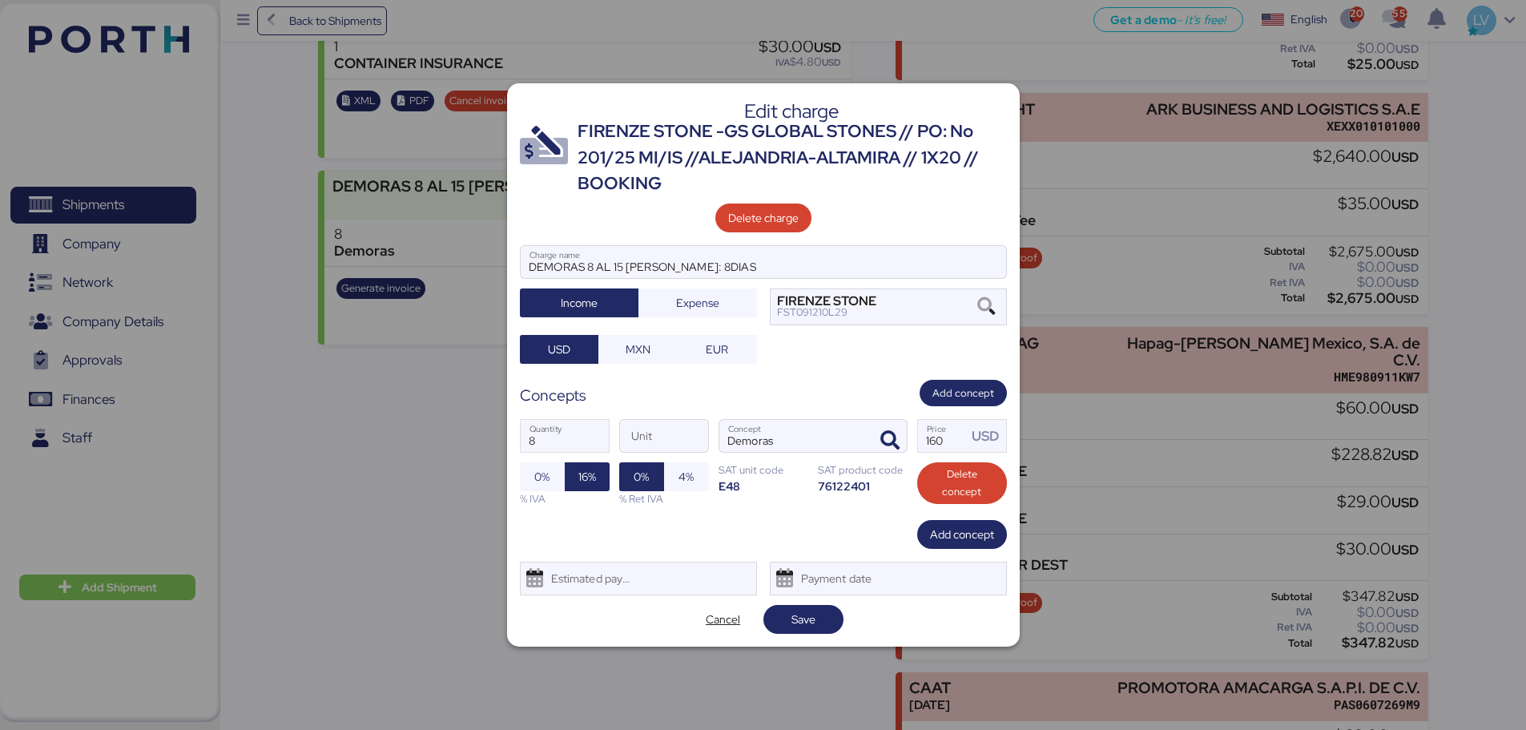
click at [537, 457] on div "8 Quantity Unit Demoras Concept 160 Price USD 0% 16% % IVA 0% 4% % Ret IVA SAT …" at bounding box center [763, 462] width 487 height 113
click at [542, 437] on input "8" at bounding box center [565, 436] width 88 height 32
type input "15"
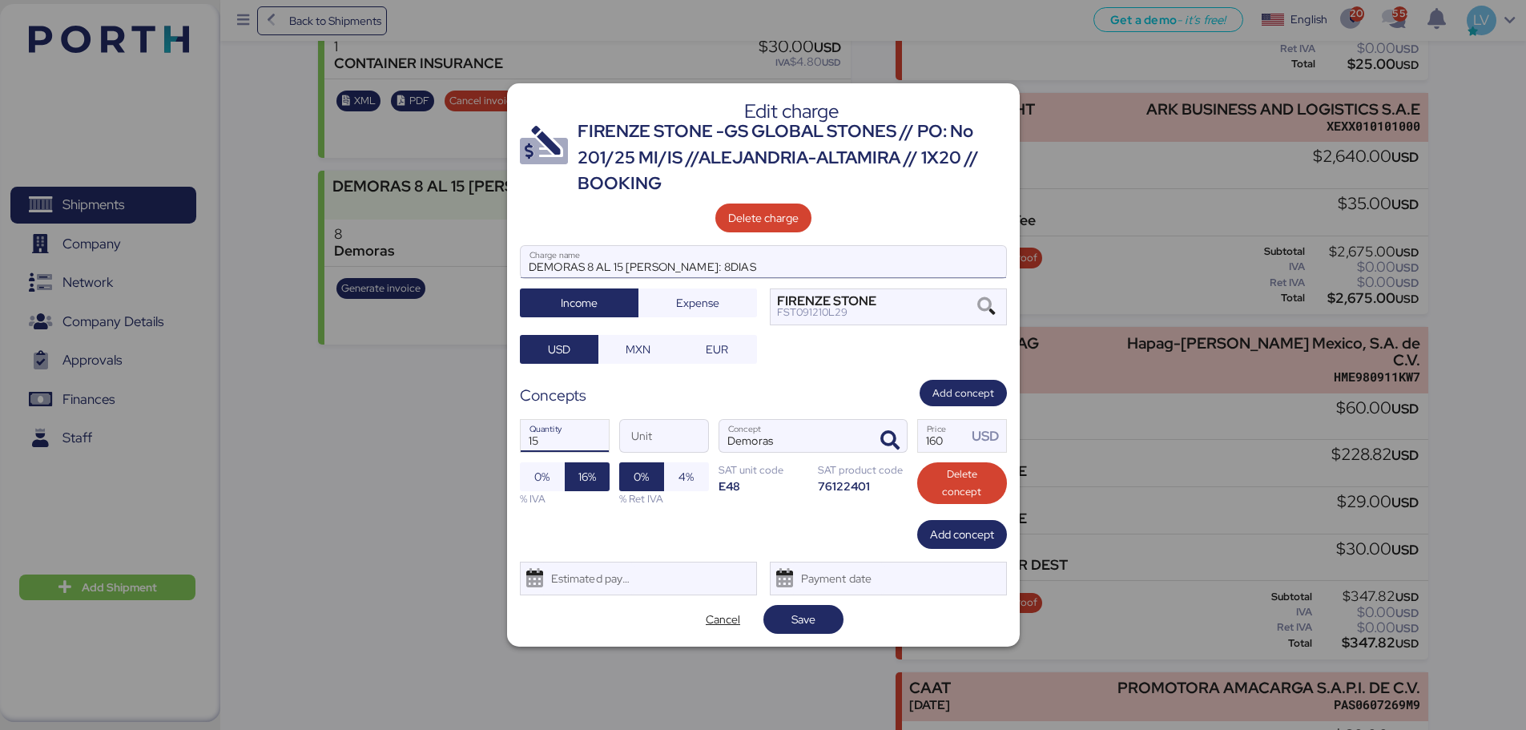
click at [618, 268] on input "DEMORAS 8 AL 15 [PERSON_NAME]: 8DIAS" at bounding box center [763, 262] width 485 height 32
type input "DEMORAS 8 AL 22 [PERSON_NAME]: 8DIAS"
click at [810, 618] on span "Save" at bounding box center [803, 619] width 24 height 19
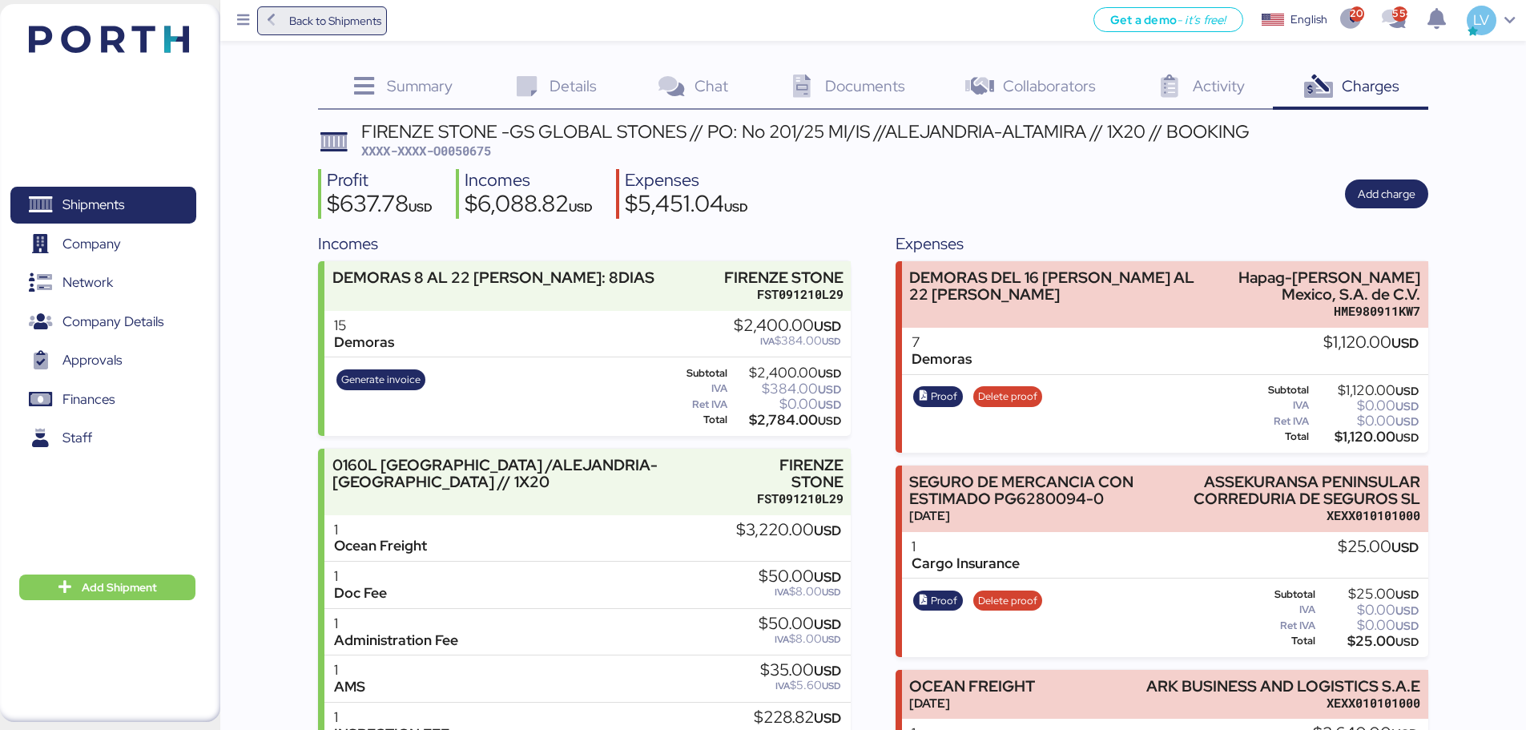
click at [320, 12] on span "Back to Shipments" at bounding box center [335, 20] width 92 height 19
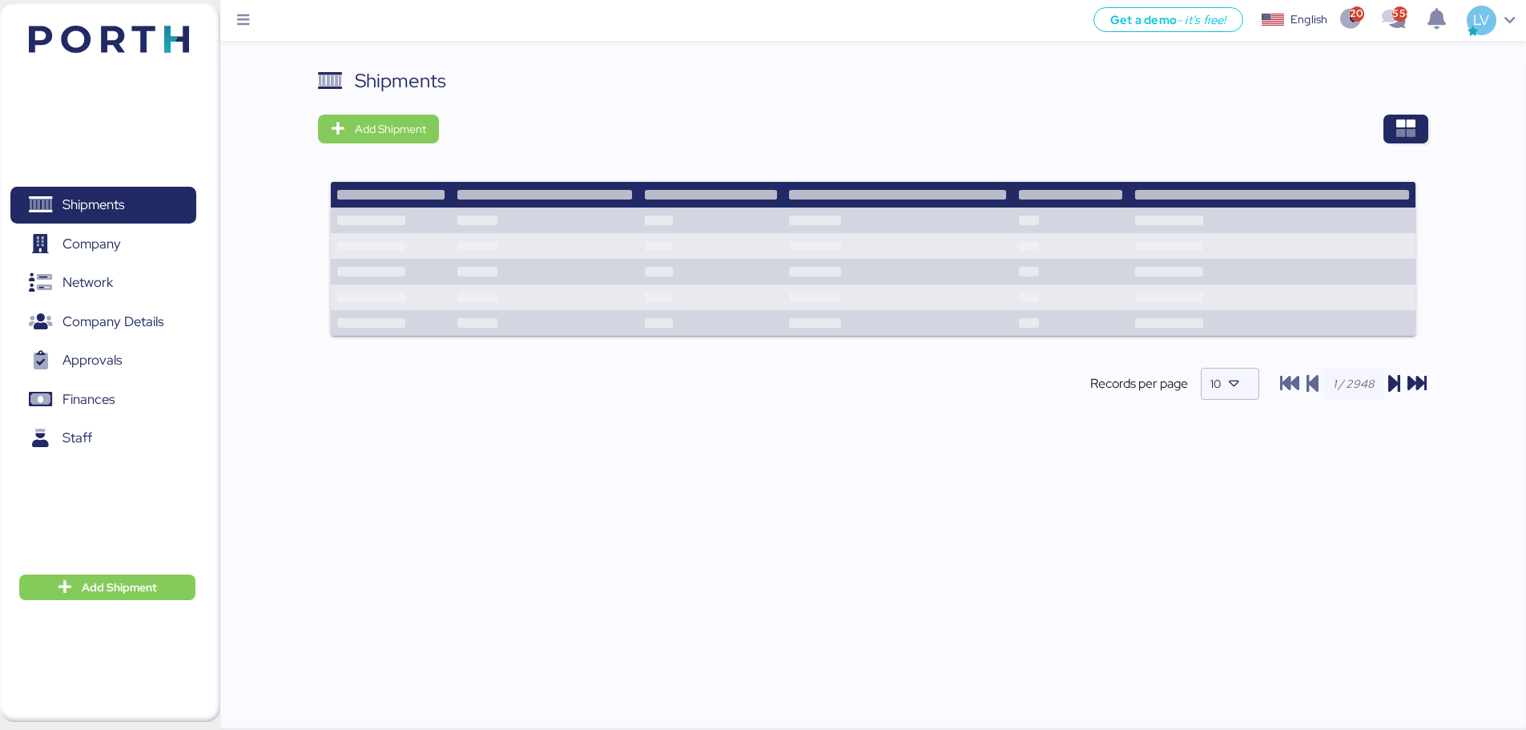
click at [1430, 134] on div "Shipments Add Shipment Records per page 10" at bounding box center [873, 399] width 1306 height 666
click at [1414, 132] on icon "button" at bounding box center [1405, 128] width 19 height 19
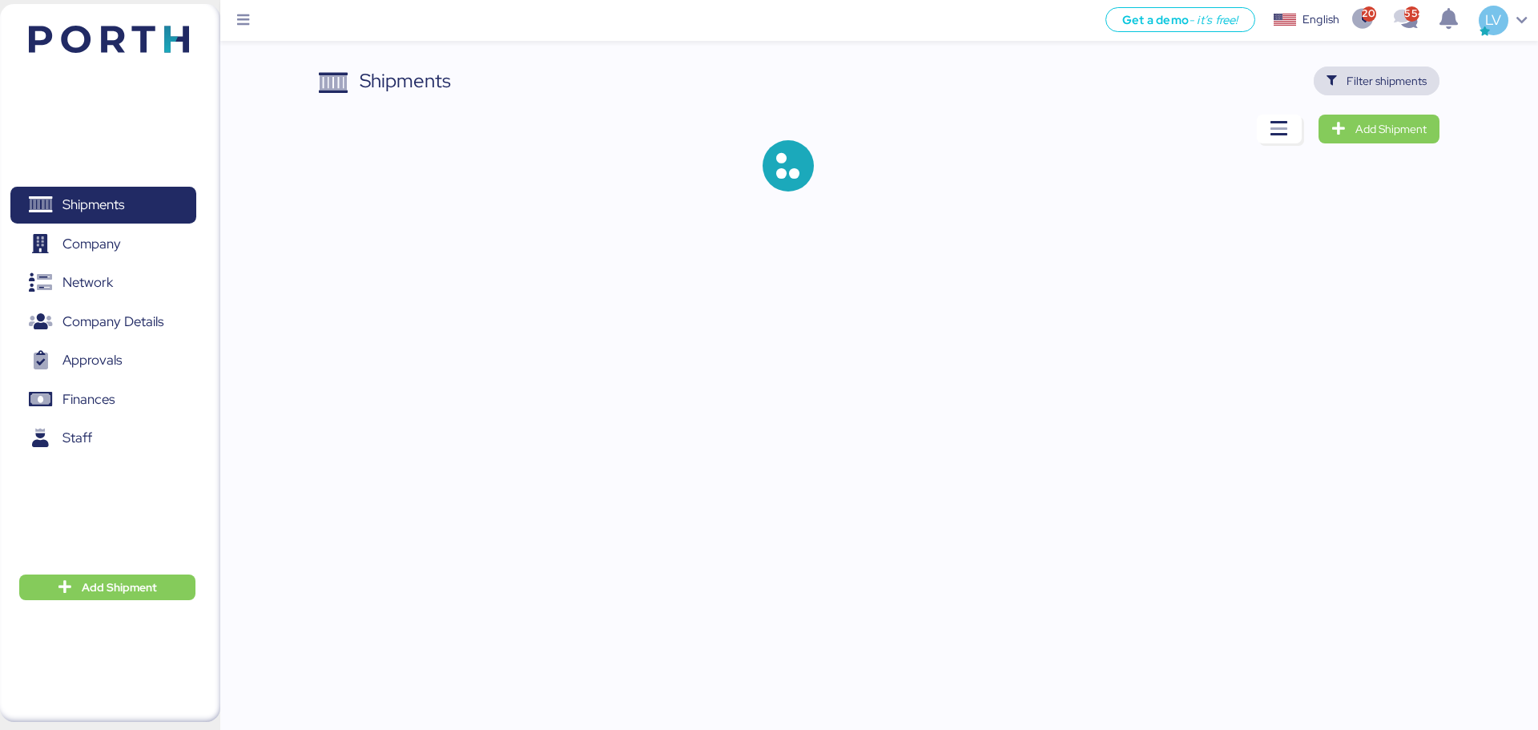
click at [1395, 84] on span "Filter shipments" at bounding box center [1387, 80] width 80 height 19
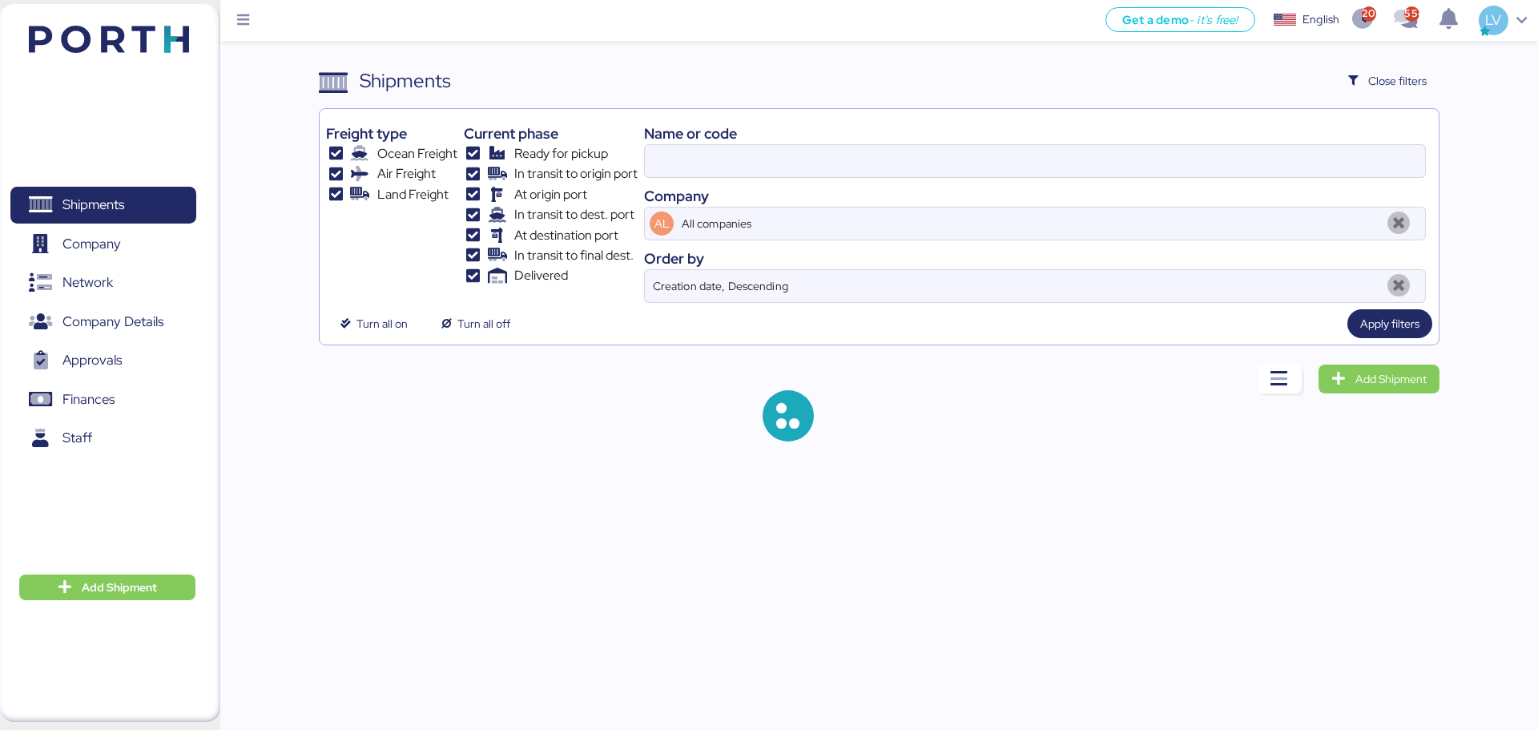
click at [1268, 140] on div "Name or code" at bounding box center [1035, 134] width 782 height 22
click at [1255, 167] on input at bounding box center [1035, 161] width 780 height 32
paste input "ZIMUSNH22125853"
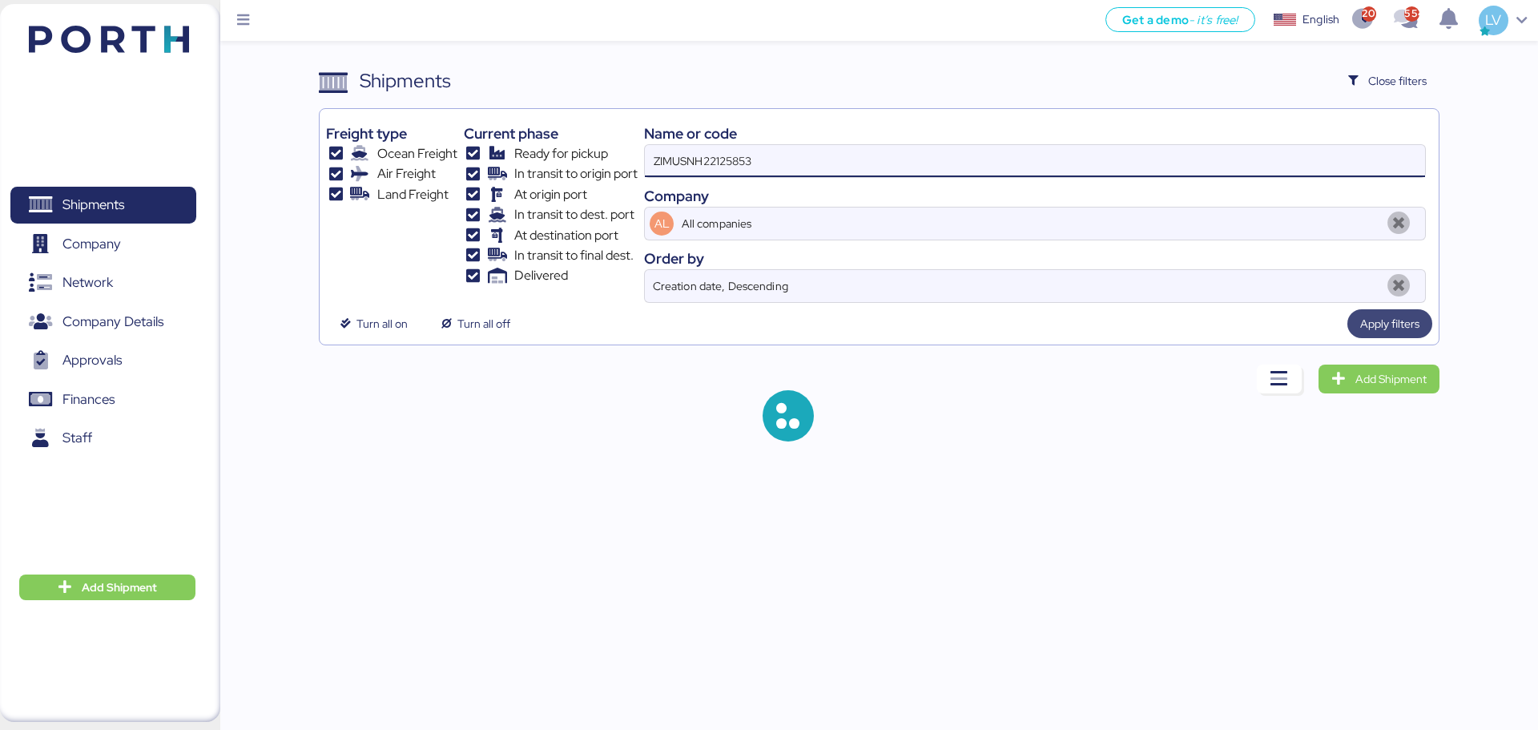
type input "ZIMUSNH22125853"
click at [1420, 336] on span "Apply filters" at bounding box center [1389, 323] width 85 height 29
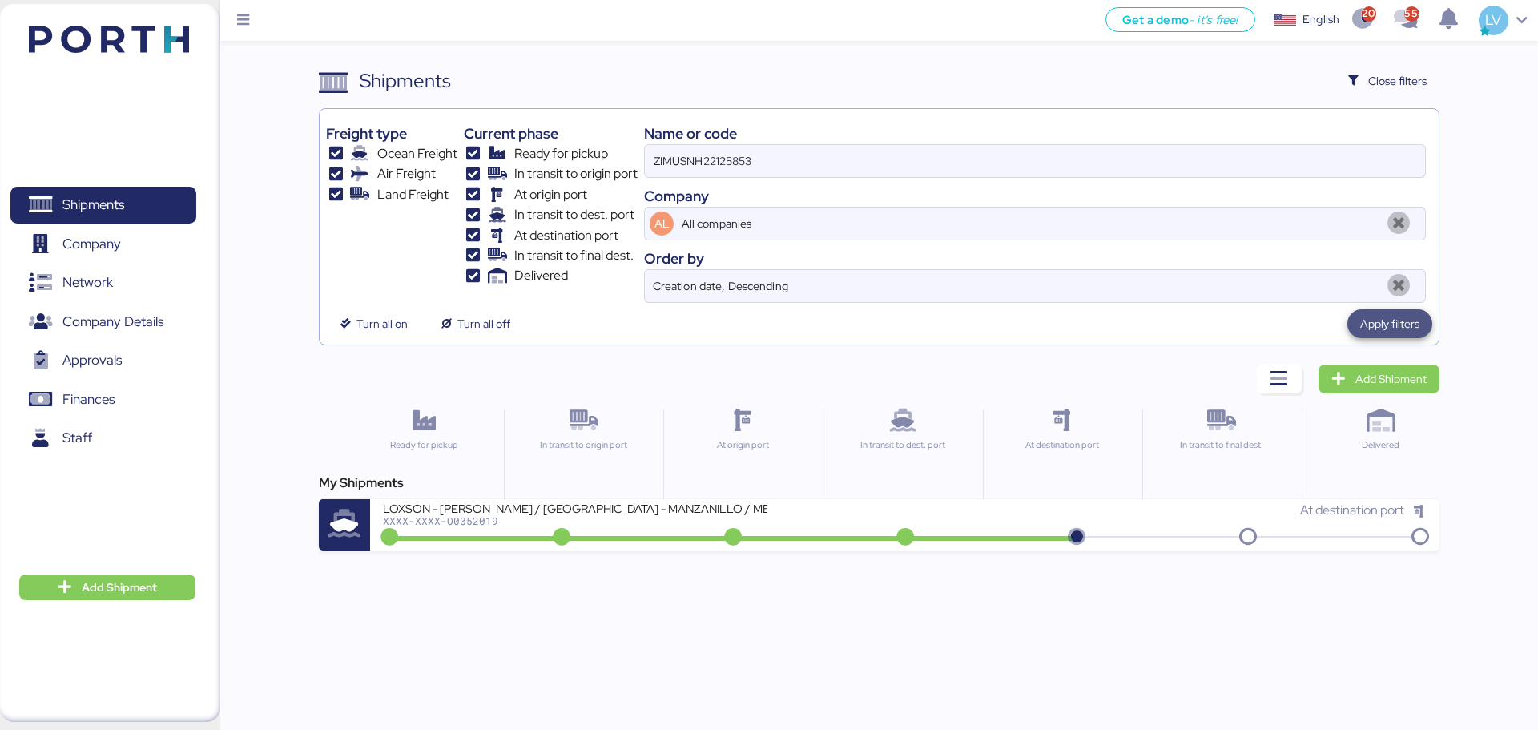
click at [1420, 336] on span "Apply filters" at bounding box center [1389, 323] width 85 height 29
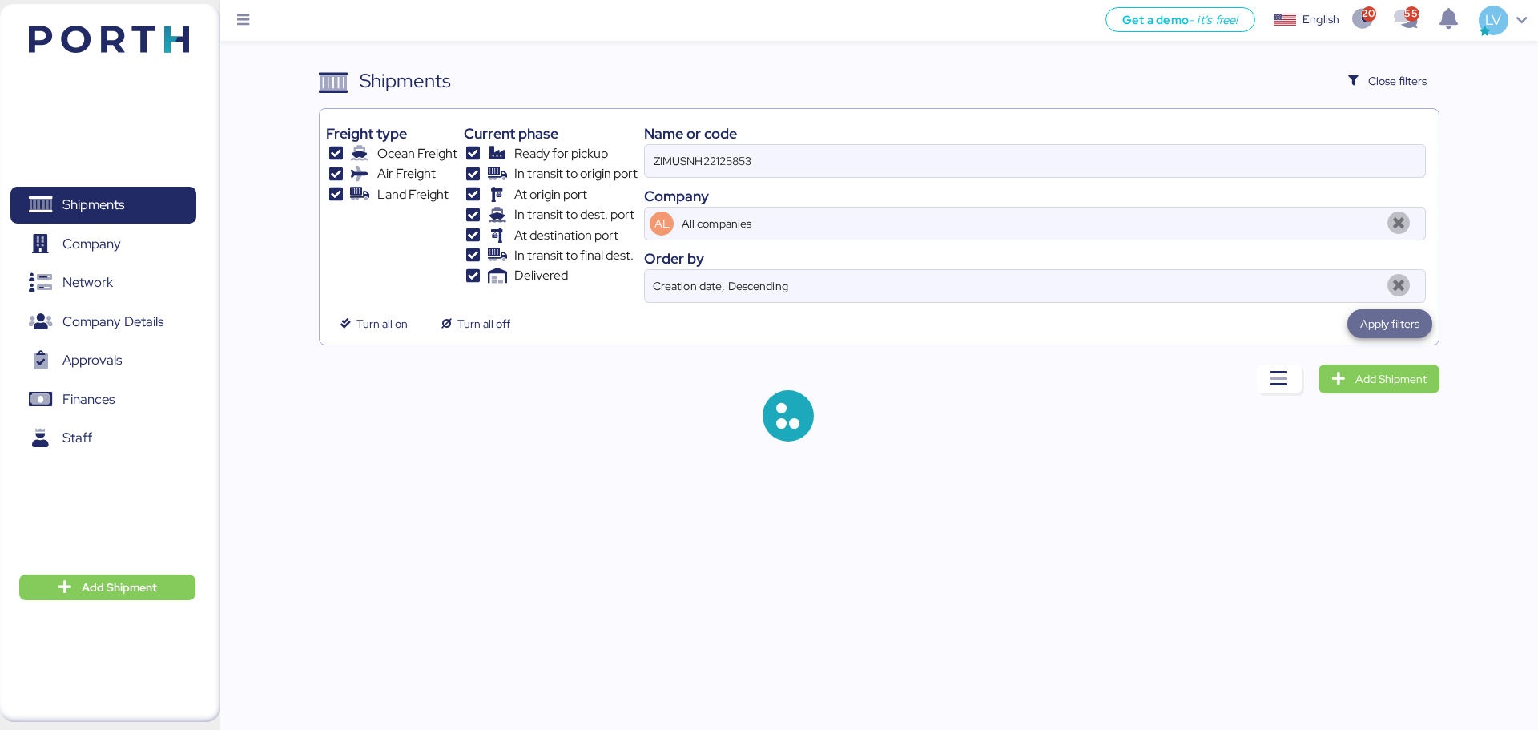
click at [1420, 336] on span "Apply filters" at bounding box center [1389, 323] width 85 height 29
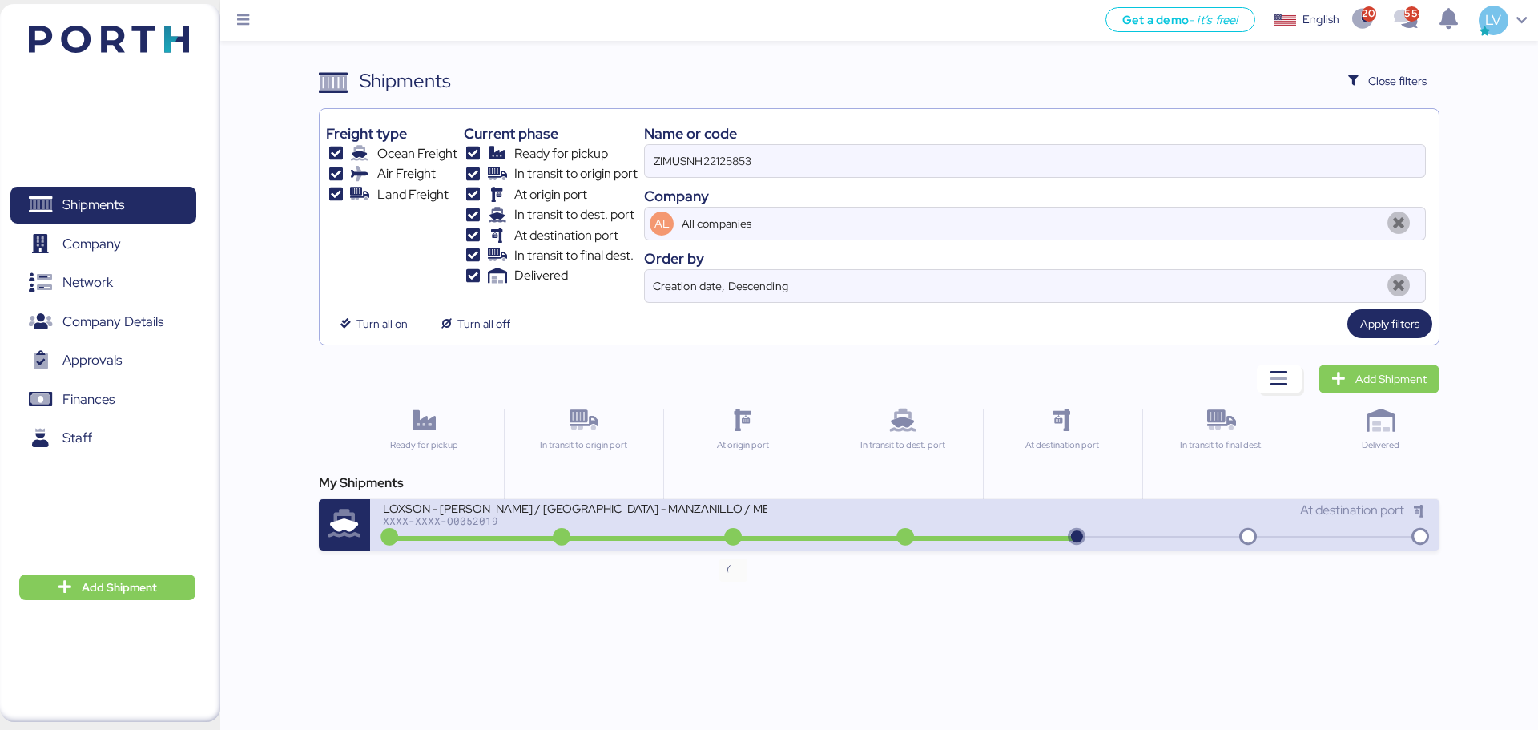
click at [726, 531] on icon at bounding box center [733, 538] width 77 height 18
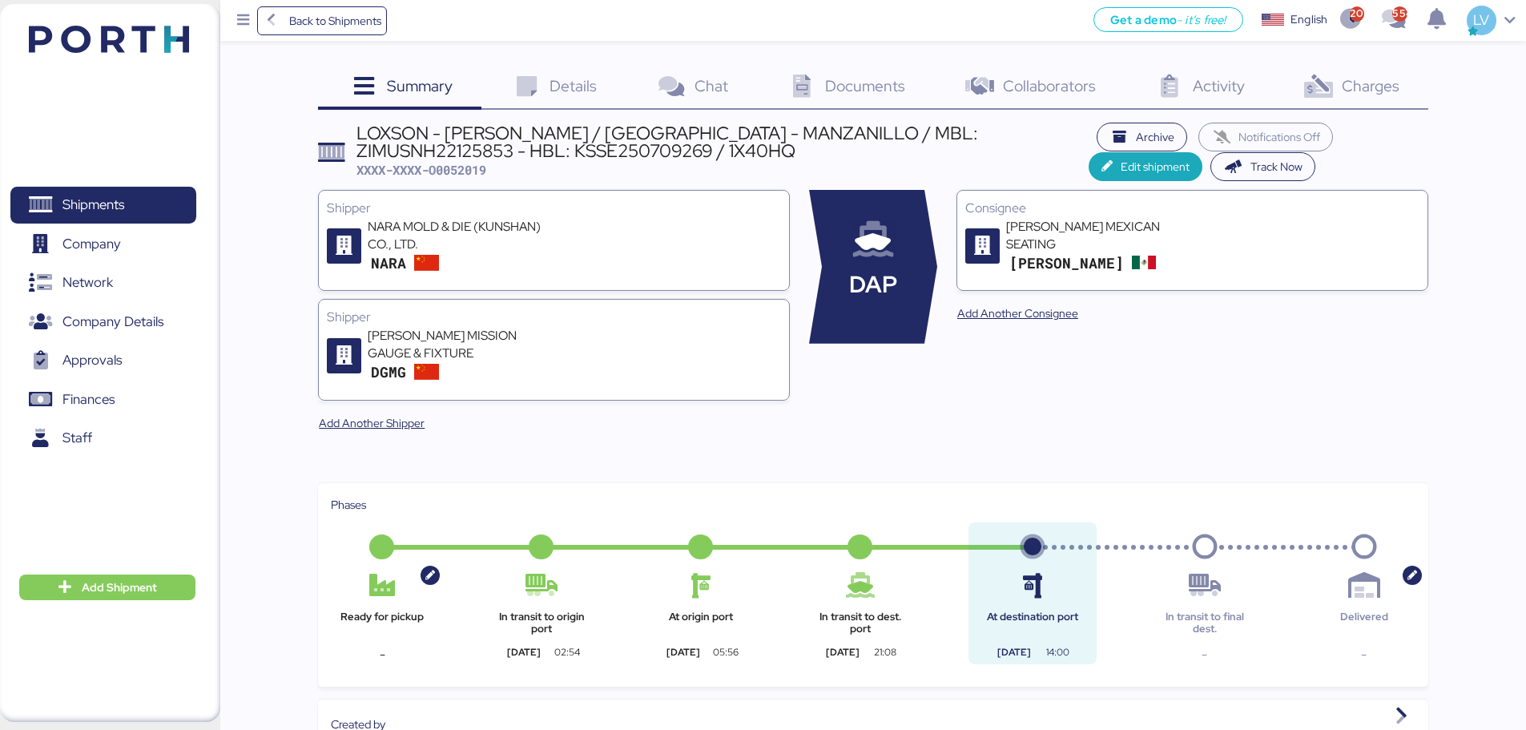
click at [1337, 90] on div "Charges 0" at bounding box center [1350, 87] width 155 height 43
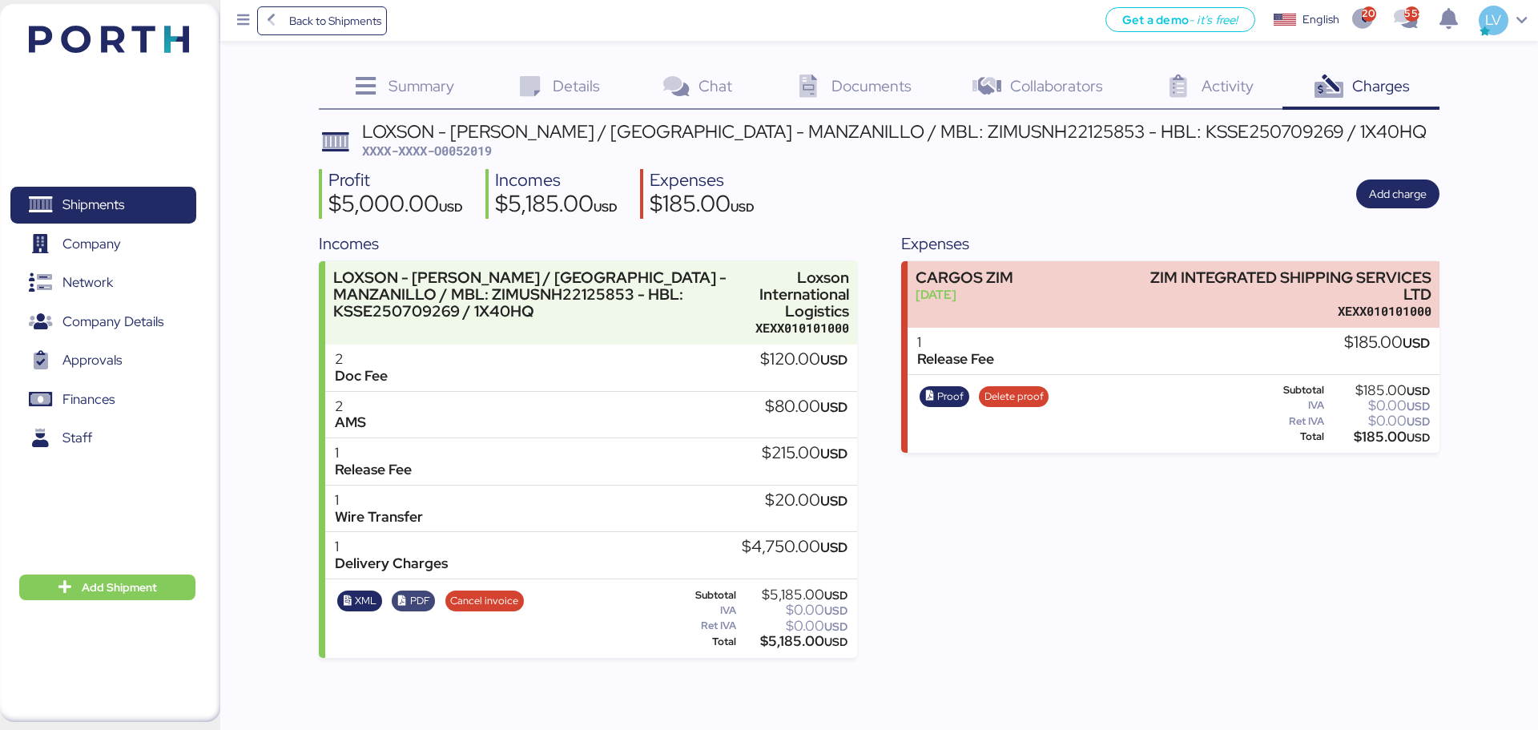
click at [399, 600] on icon "button" at bounding box center [402, 601] width 10 height 10
